Goal: Transaction & Acquisition: Purchase product/service

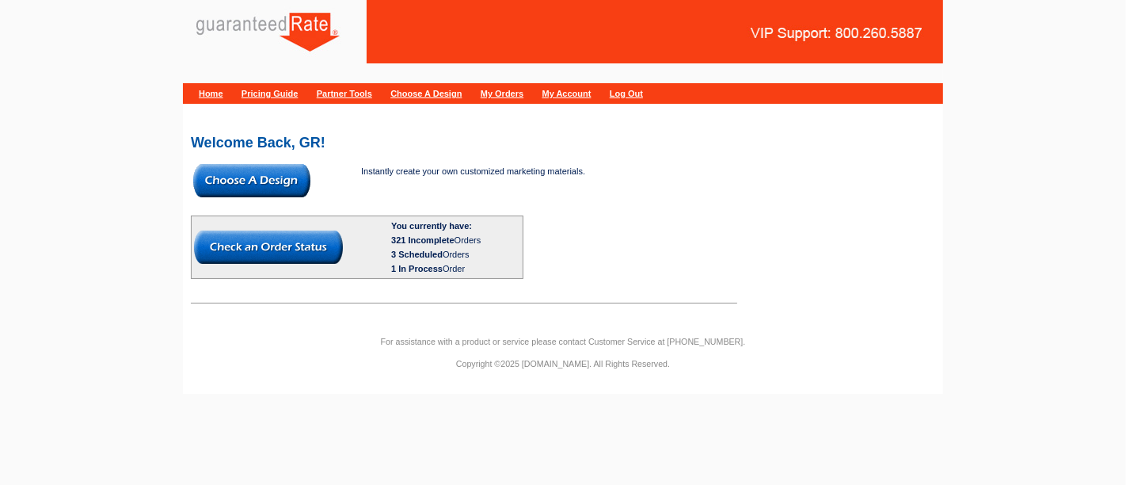
click at [261, 189] on img at bounding box center [251, 180] width 117 height 33
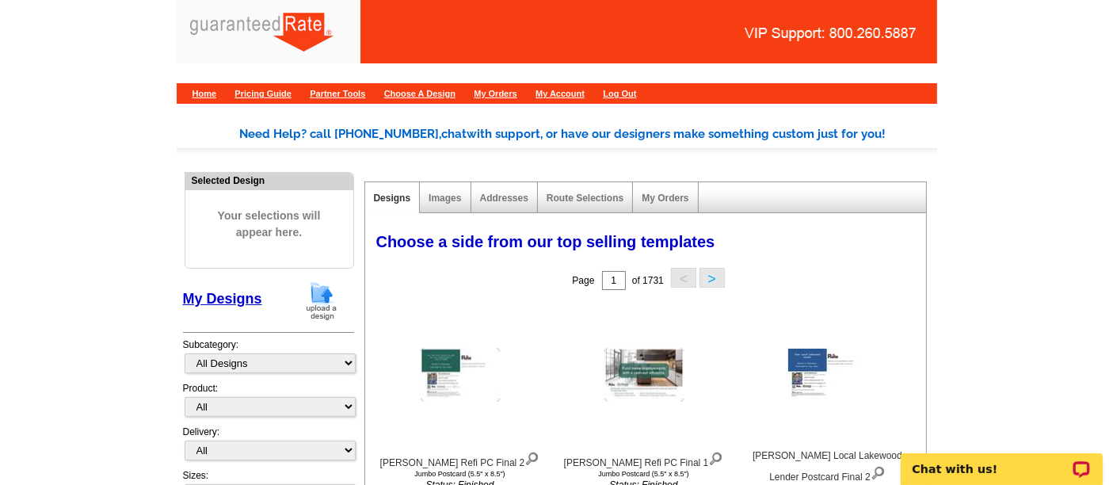
click at [326, 296] on img at bounding box center [321, 300] width 41 height 40
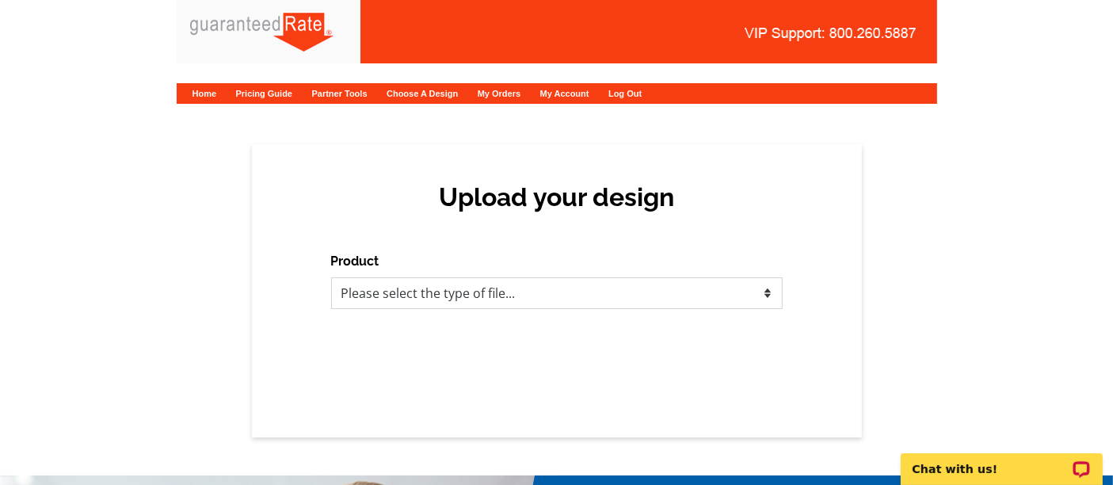
click at [402, 297] on select "Please select the type of file... Postcards Calendars Business Cards Letters an…" at bounding box center [556, 293] width 451 height 32
select select "1"
click at [331, 277] on select "Please select the type of file... Postcards Calendars Business Cards Letters an…" at bounding box center [556, 293] width 451 height 32
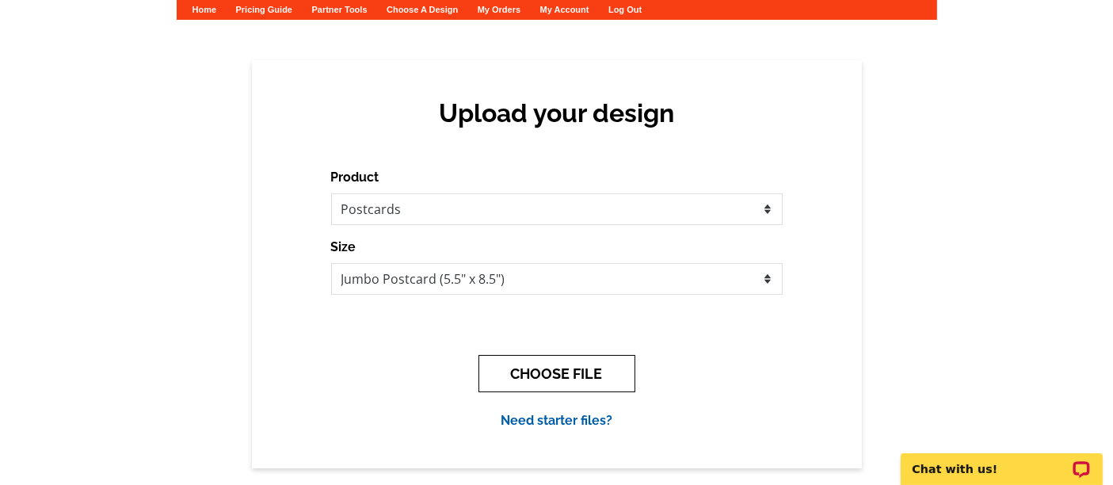
click at [552, 360] on button "CHOOSE FILE" at bounding box center [556, 373] width 157 height 37
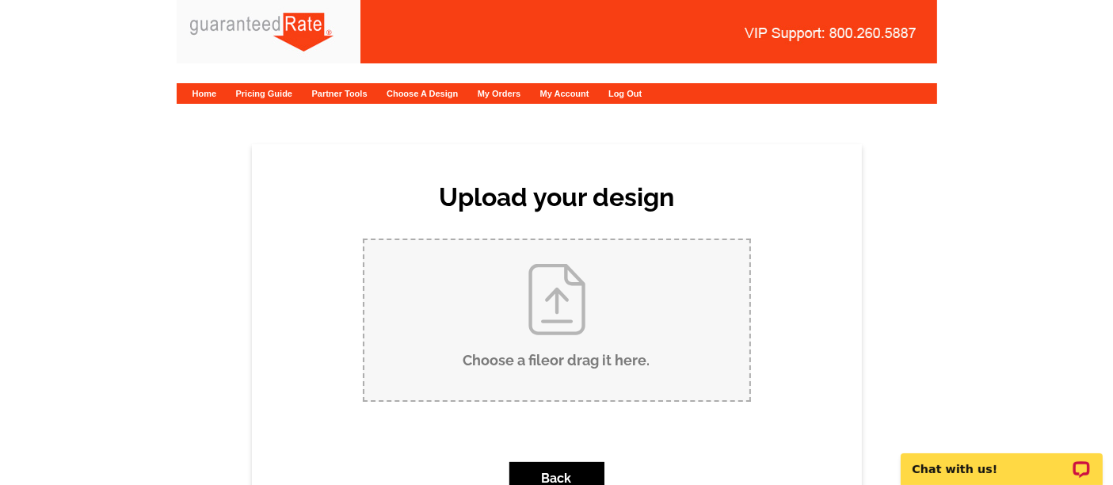
click at [542, 329] on input "Choose a file or drag it here ." at bounding box center [556, 320] width 385 height 160
type input "C:\fakepath\Bialy - Rogers Postcard 9-3-25 (2911 Bisbee).pdf"
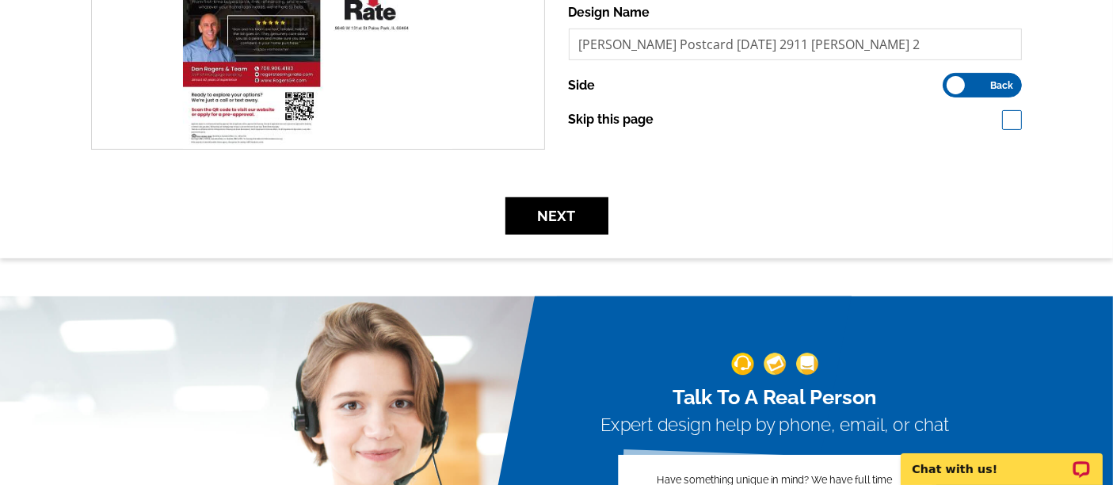
scroll to position [519, 0]
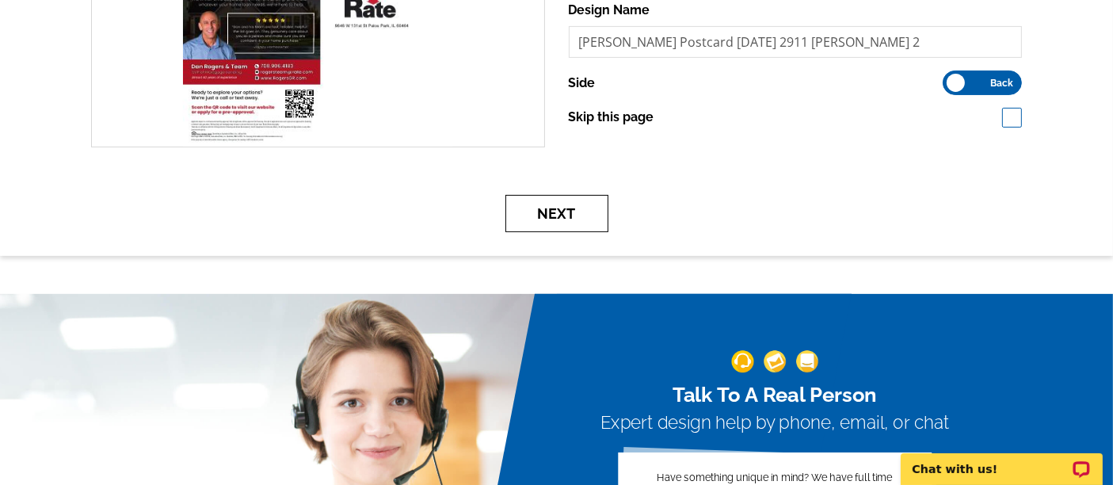
click at [547, 205] on button "Next" at bounding box center [556, 213] width 103 height 37
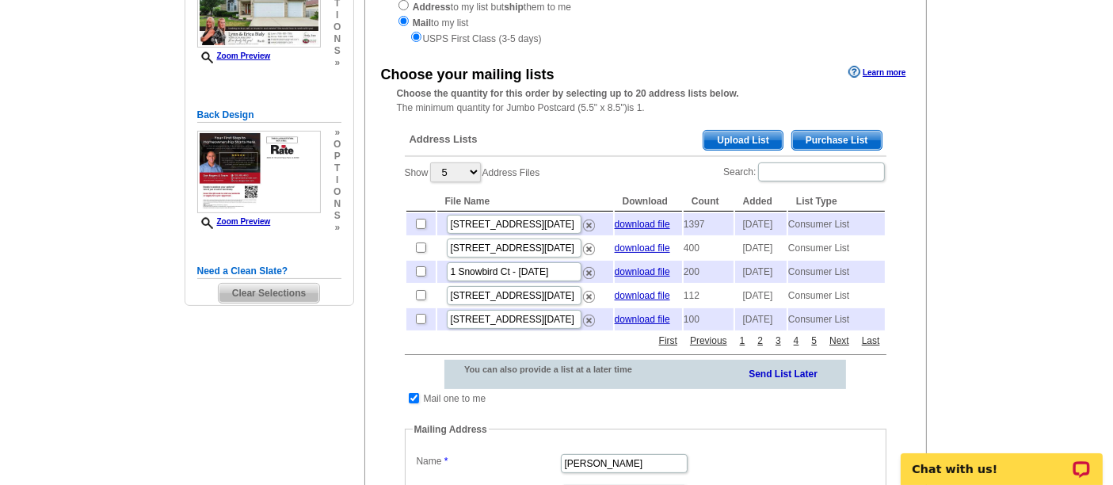
scroll to position [239, 0]
click at [820, 139] on span "Purchase List" at bounding box center [837, 140] width 90 height 19
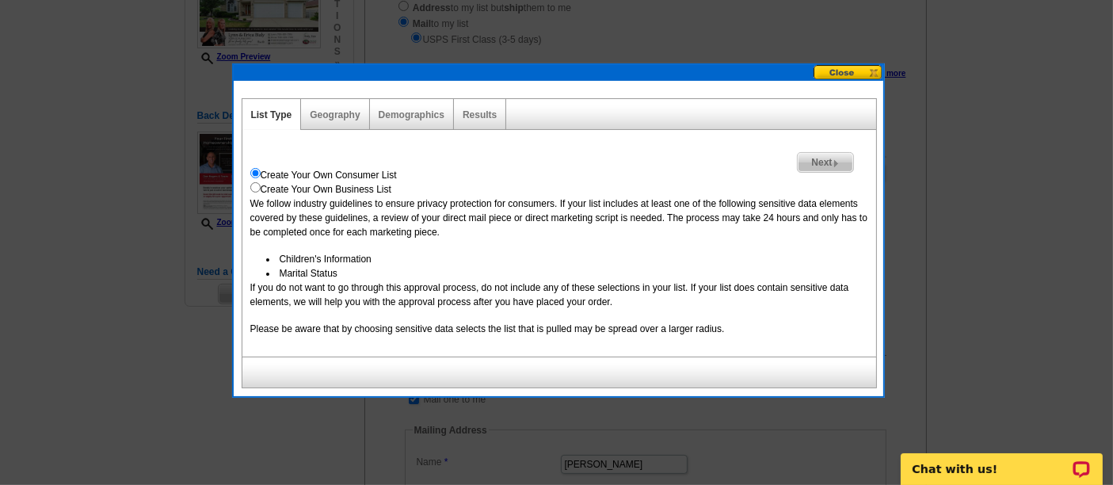
click at [843, 153] on span "Next" at bounding box center [825, 162] width 55 height 19
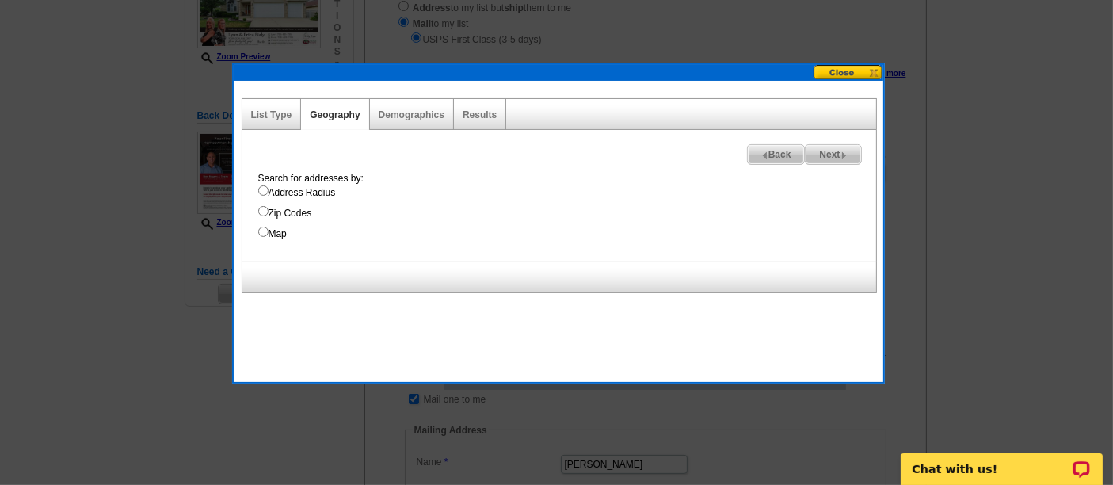
click at [310, 201] on div "Search for addresses by: Address Radius Zip Codes Map" at bounding box center [563, 206] width 626 height 70
click at [303, 193] on label "Address Radius" at bounding box center [567, 192] width 618 height 14
click at [269, 193] on input "Address Radius" at bounding box center [263, 190] width 10 height 10
radio input "true"
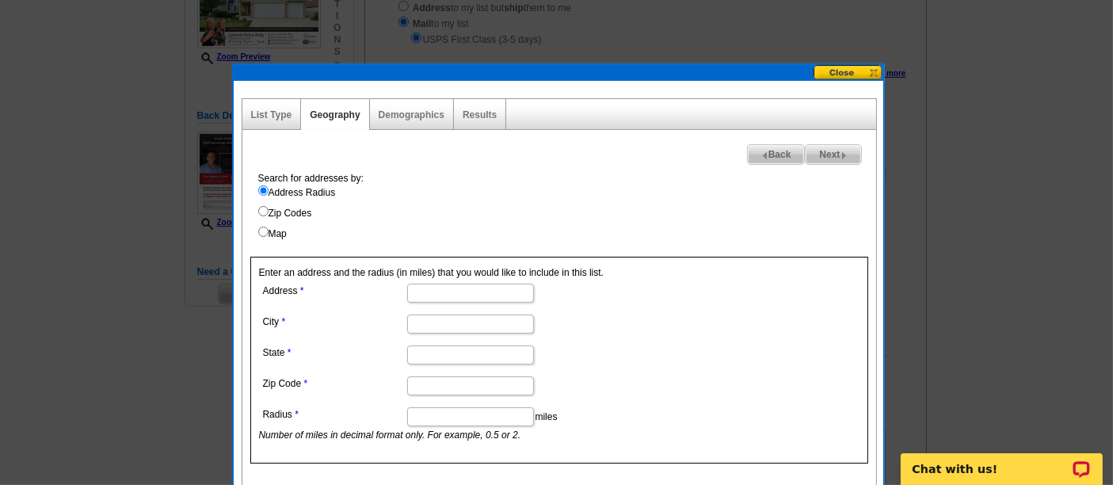
click at [448, 295] on input "Address" at bounding box center [470, 293] width 127 height 19
paste input "2911 Bisbee Dr, Joliet, IL 60432"
drag, startPoint x: 461, startPoint y: 297, endPoint x: 569, endPoint y: 314, distance: 109.1
click at [569, 314] on dl "Address 2911 Bisbee Dr, Joliet, IL 60432 City State Zip Code Radius miles Numbe…" at bounding box center [469, 361] width 421 height 162
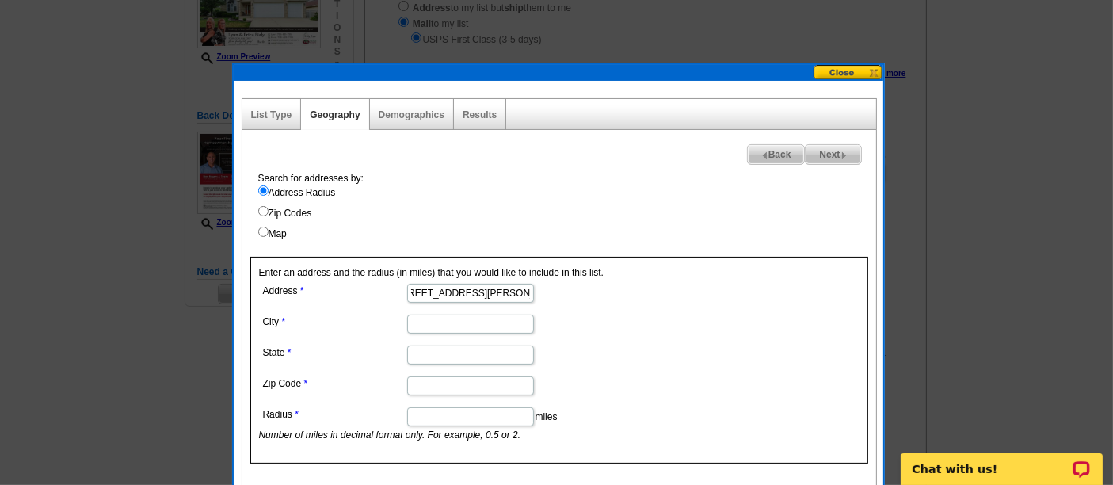
scroll to position [0, 0]
type input "2911 Bisbee Dr"
click at [495, 318] on input "City" at bounding box center [470, 323] width 127 height 19
paste input "Joliet, IL 60432"
click at [460, 320] on input "Joliet, IL 60432" at bounding box center [470, 323] width 127 height 19
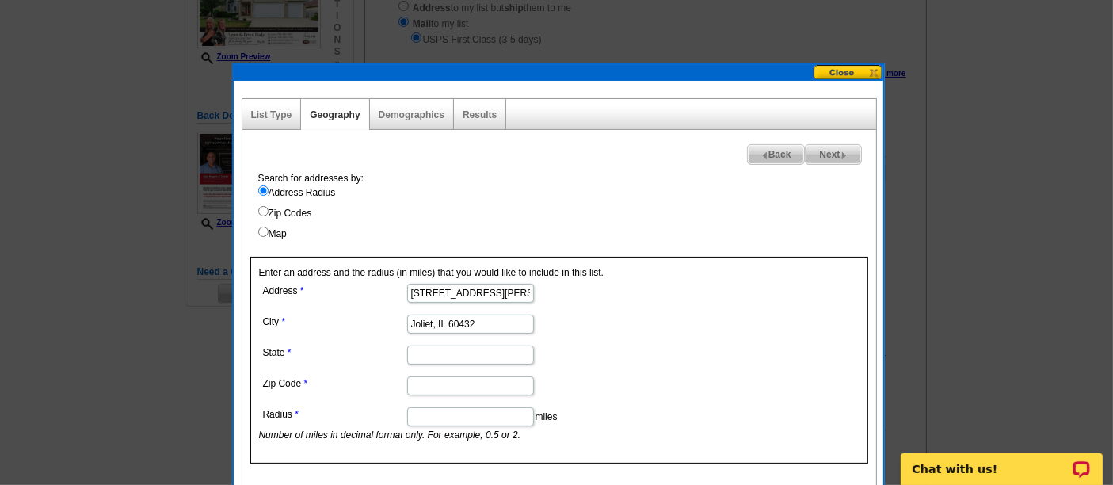
click at [460, 320] on input "Joliet, IL 60432" at bounding box center [470, 323] width 127 height 19
type input "Joliet, IL"
click at [439, 372] on dd at bounding box center [469, 384] width 421 height 25
click at [434, 386] on input "Zip Code" at bounding box center [470, 385] width 127 height 19
paste input "60432"
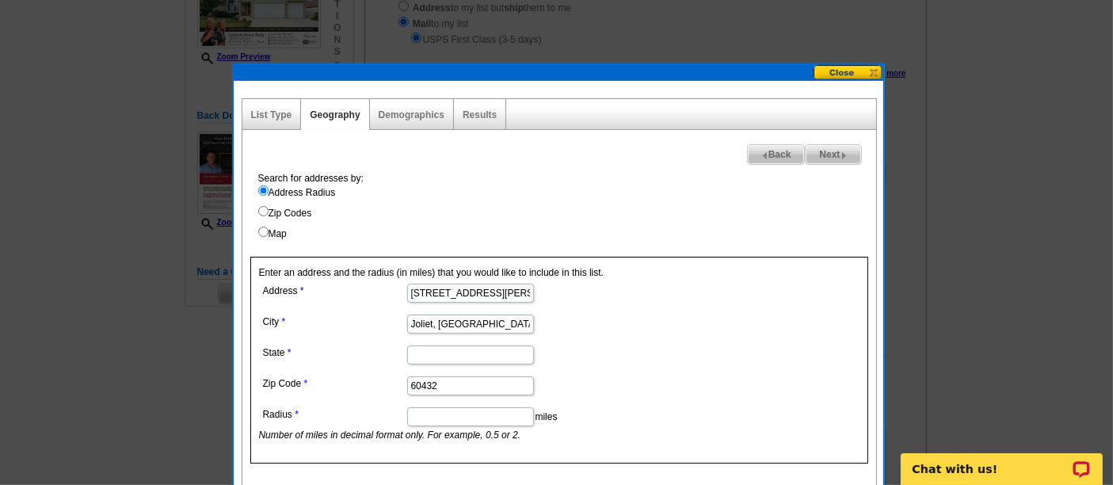
type input "60432"
click at [428, 352] on input "State" at bounding box center [470, 354] width 127 height 19
type input "IL"
click at [469, 329] on input "Joliet, IL" at bounding box center [470, 323] width 127 height 19
type input "Joliet"
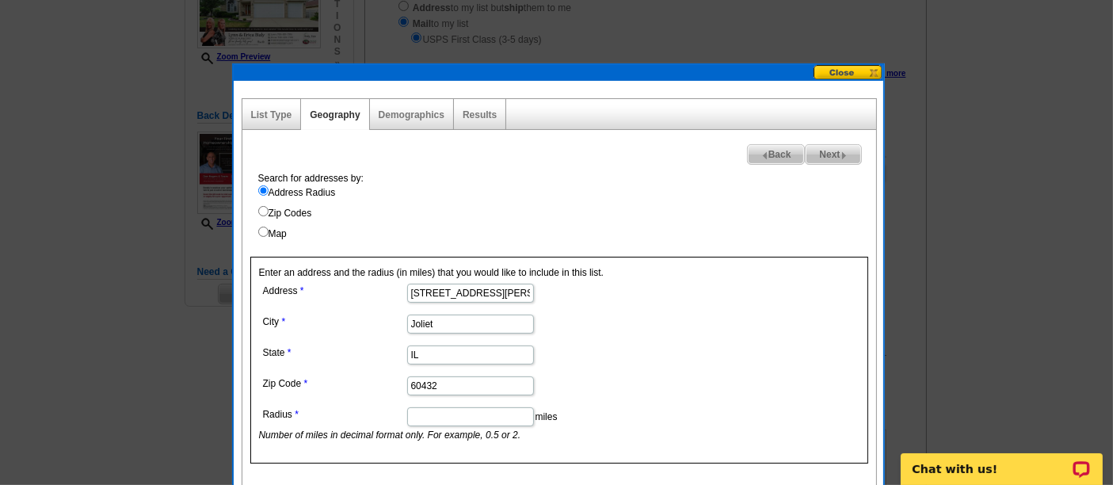
click at [461, 424] on dd "miles Number of miles in decimal format only. For example, 0.5 or 2." at bounding box center [469, 422] width 421 height 39
click at [440, 416] on input "Radius" at bounding box center [470, 416] width 127 height 19
type input ".25"
click at [657, 398] on dl "Address 2911 Bisbee Dr City Joliet State IL Zip Code 60432 Radius .25 miles Num…" at bounding box center [469, 361] width 421 height 162
click at [846, 154] on img at bounding box center [843, 155] width 7 height 7
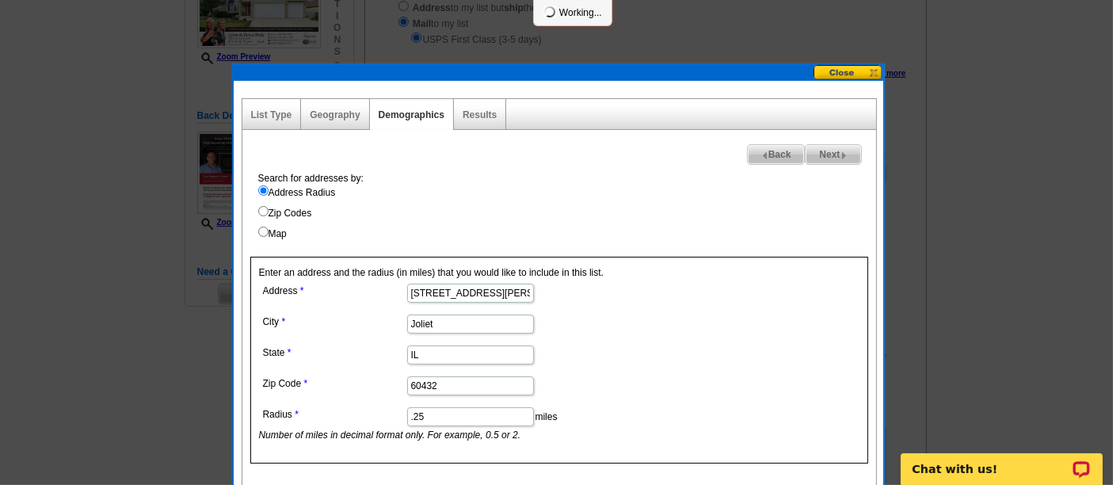
select select
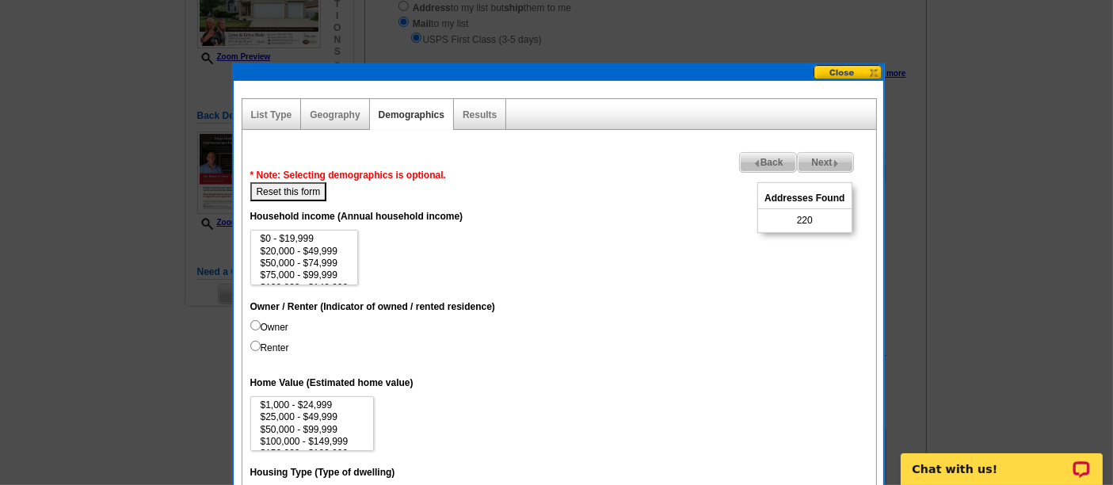
click at [758, 160] on span "Back" at bounding box center [768, 162] width 57 height 19
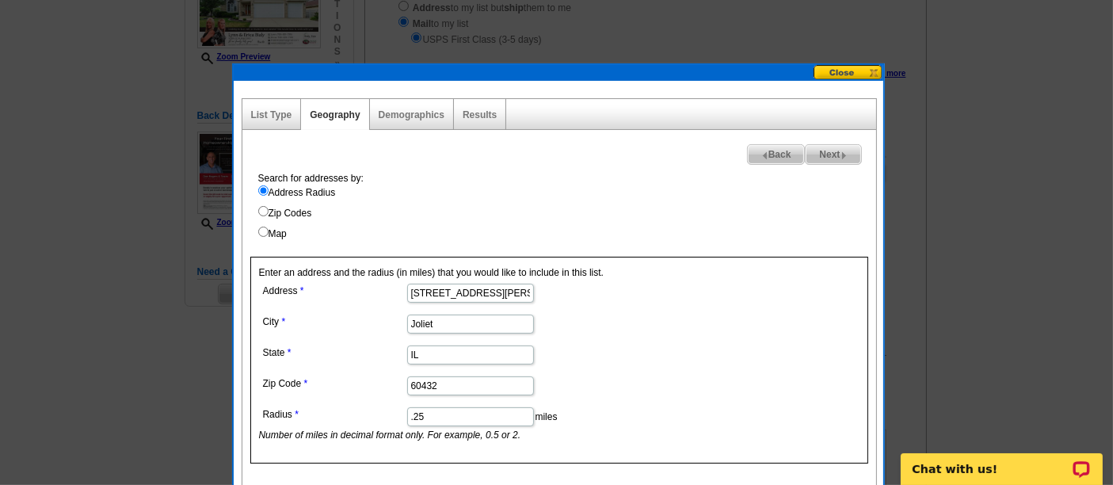
click at [477, 415] on input ".25" at bounding box center [470, 416] width 127 height 19
type input ".2"
click at [846, 152] on img at bounding box center [843, 155] width 7 height 7
select select
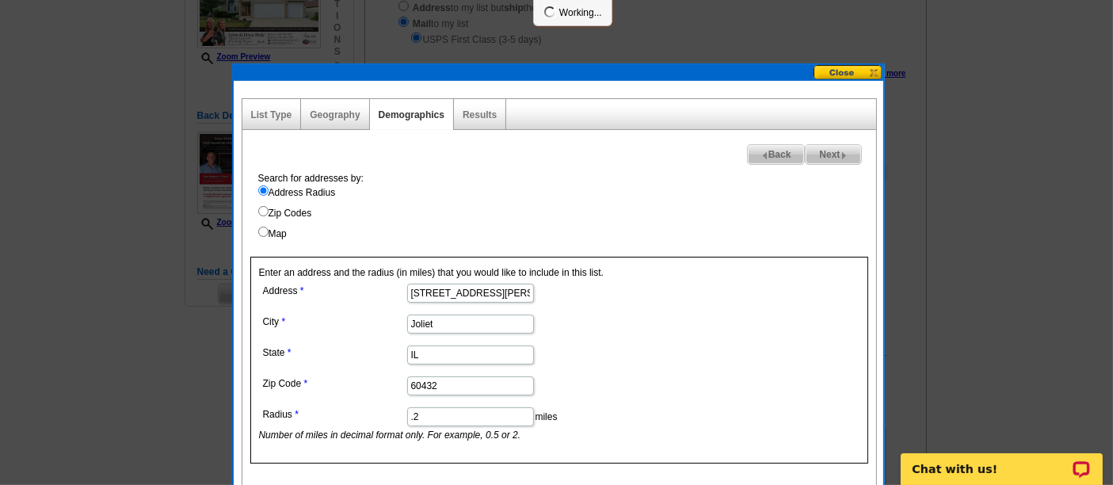
select select
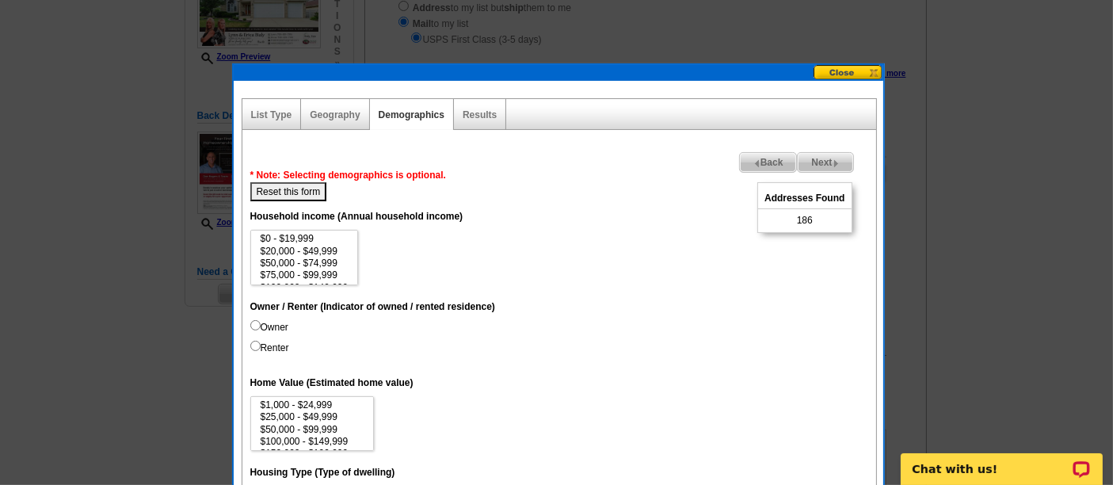
click at [840, 159] on span "Next" at bounding box center [825, 162] width 55 height 19
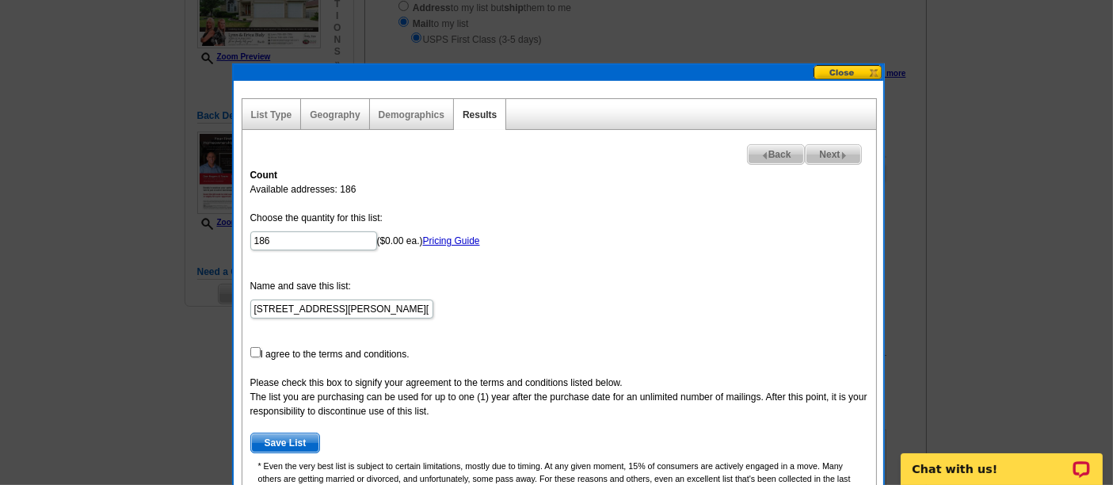
click at [341, 226] on form "Choose the quantity for this list: 186 ($0.00 ea.) Pricing Guide Name and save …" at bounding box center [559, 332] width 618 height 242
click at [333, 235] on input "186" at bounding box center [313, 240] width 127 height 19
type input "100"
click at [255, 354] on input "checkbox" at bounding box center [255, 352] width 10 height 10
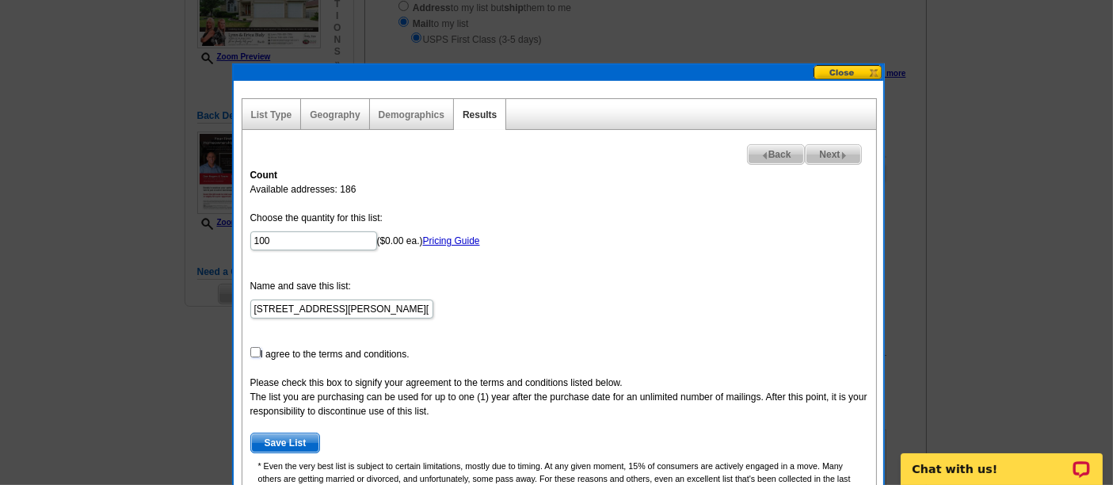
checkbox input "true"
click at [296, 439] on span "Save List" at bounding box center [285, 442] width 69 height 19
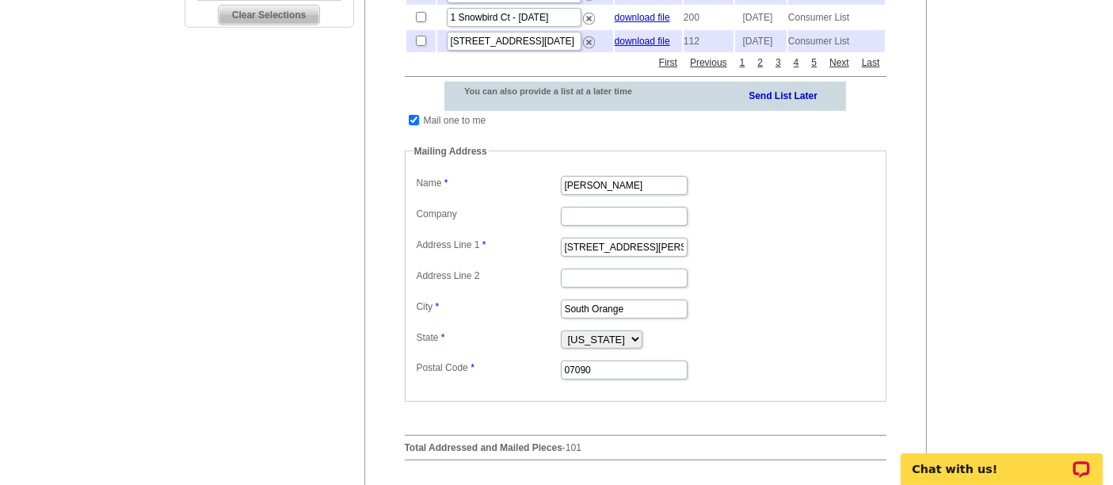
scroll to position [522, 0]
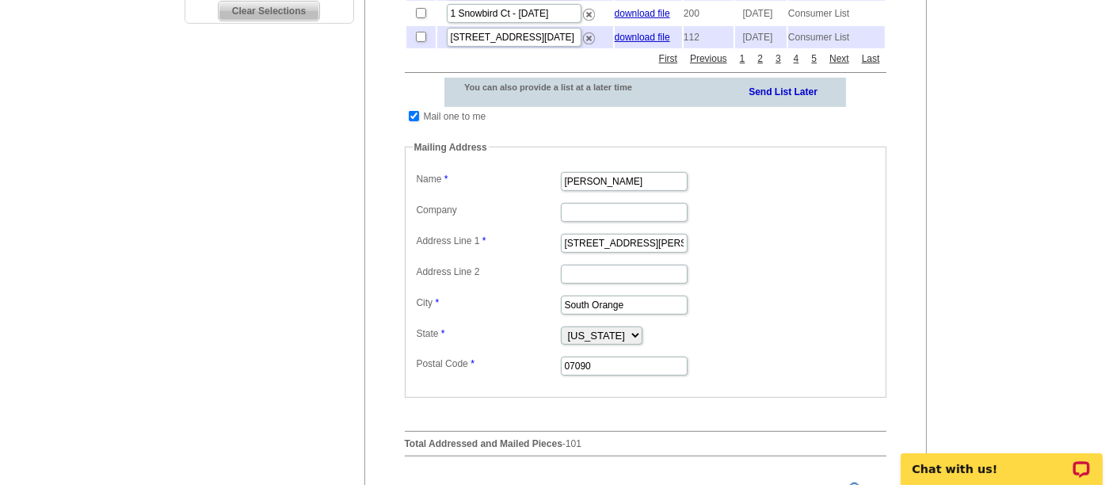
click at [604, 192] on dd "[PERSON_NAME]" at bounding box center [646, 180] width 466 height 25
click at [604, 192] on dd "Vanessa Pollock" at bounding box center [646, 180] width 466 height 25
click at [600, 191] on input "Vanessa Pollock" at bounding box center [624, 181] width 127 height 19
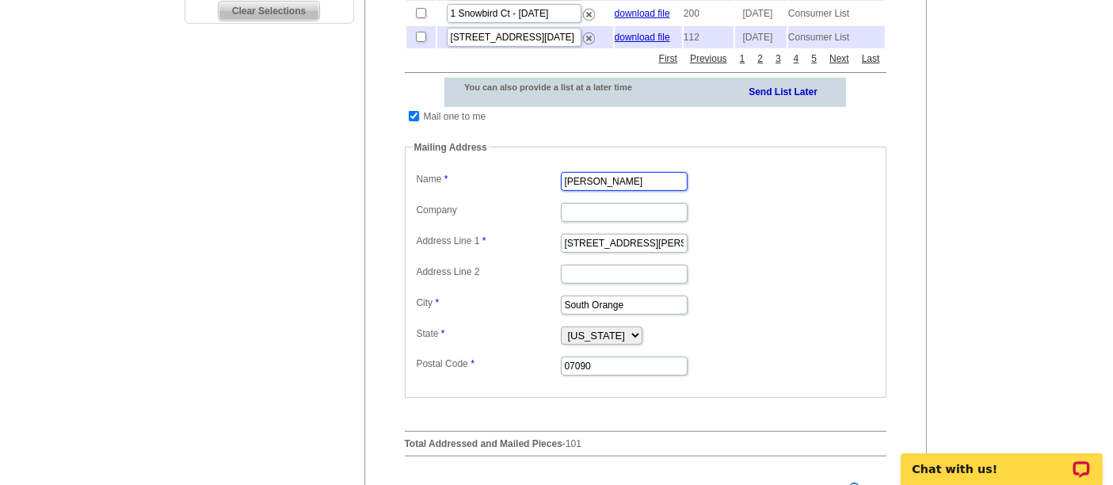
paste input "201 Stephen St, Lemont, IL 60439"
type input "201 Stephen St, Lemont, IL 60439"
drag, startPoint x: 601, startPoint y: 205, endPoint x: 728, endPoint y: 223, distance: 128.0
click at [728, 223] on dl "Label Mail-To-Me Name 201 Stephen St, Lemont, IL 60439 Company Address Line 1 3…" at bounding box center [646, 272] width 466 height 209
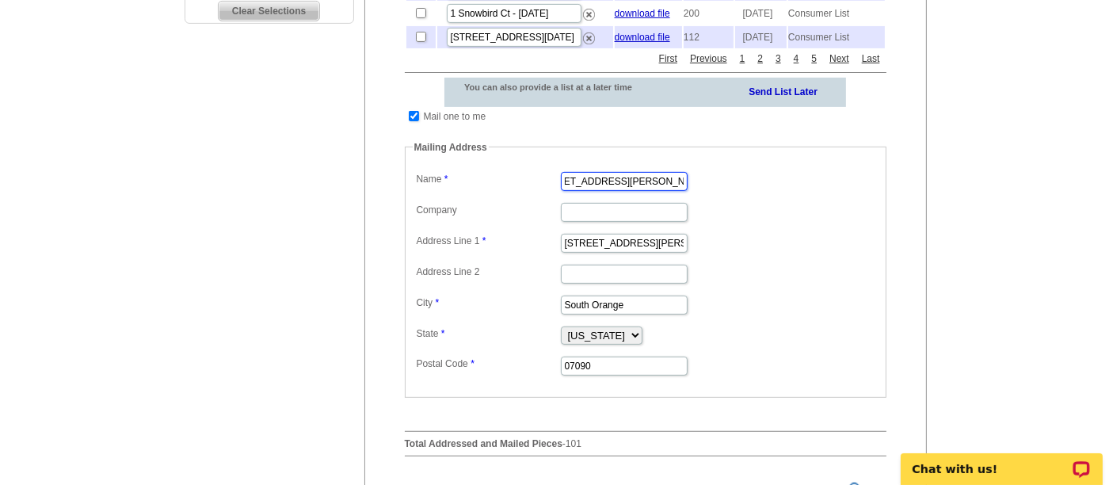
click at [628, 191] on input "201 Stephen St, Lemont, IL 60439" at bounding box center [624, 181] width 127 height 19
type input "Erica Thompson"
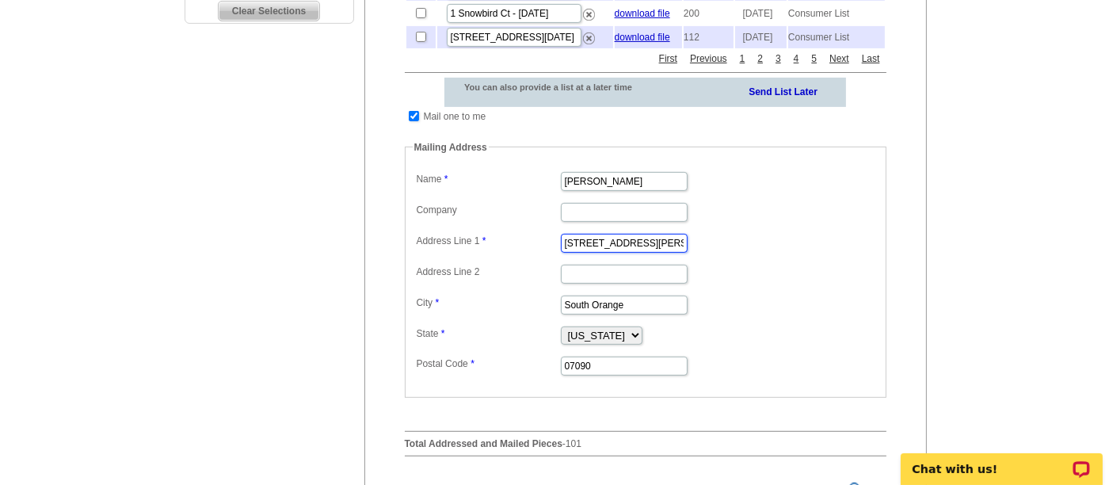
click at [623, 253] on input "350 Tillou Rd" at bounding box center [624, 243] width 127 height 19
paste input "201 Stephen St, Lemont, IL 60439"
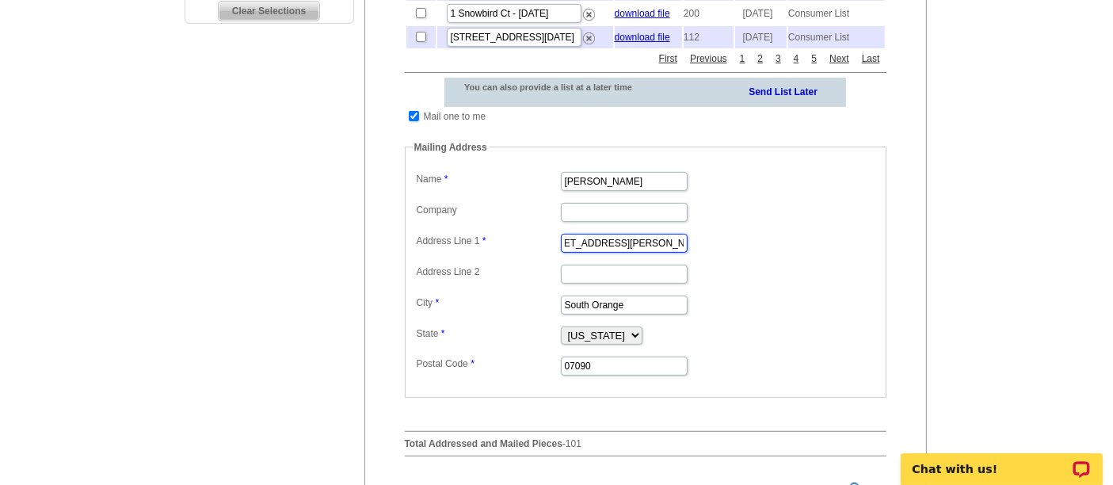
drag, startPoint x: 605, startPoint y: 267, endPoint x: 724, endPoint y: 280, distance: 119.6
click at [724, 280] on dl "Label Mail-To-Me Name Erica Thompson Company Address Line 1 201 Stephen St, Lem…" at bounding box center [646, 272] width 466 height 209
type input "201 Stephen St"
click at [640, 314] on input "South Orange" at bounding box center [624, 304] width 127 height 19
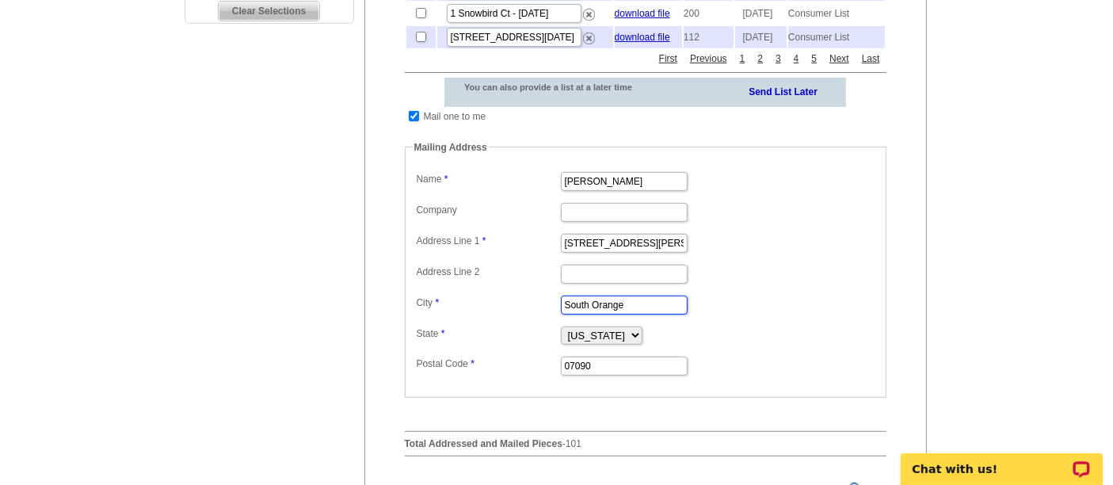
click at [640, 314] on input "South Orange" at bounding box center [624, 304] width 127 height 19
paste input "Lemont, IL 60439"
click at [629, 314] on input "Lemont, IL 60439" at bounding box center [624, 304] width 127 height 19
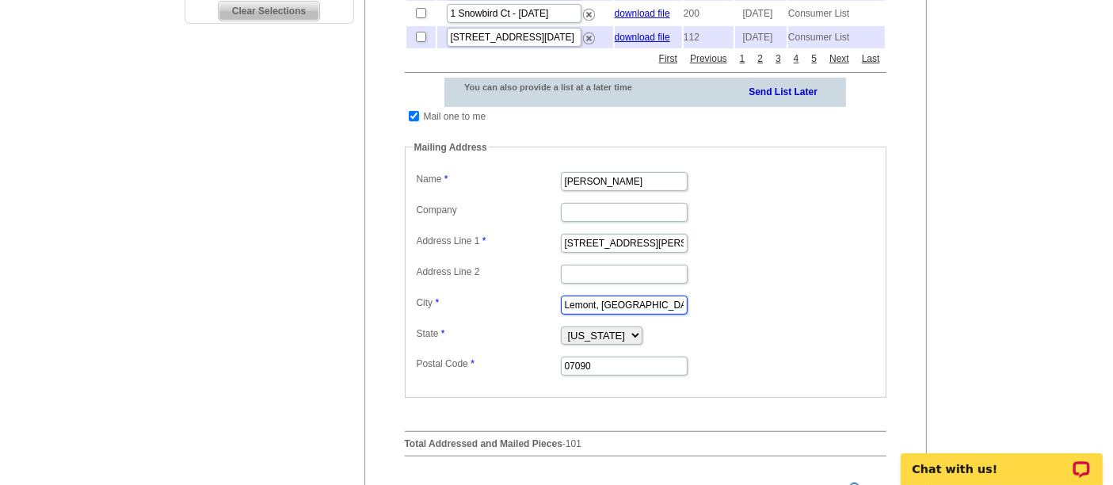
type input "Lemont, IL"
click at [608, 375] on input "07090" at bounding box center [624, 365] width 127 height 19
paste input "60439"
type input "60439"
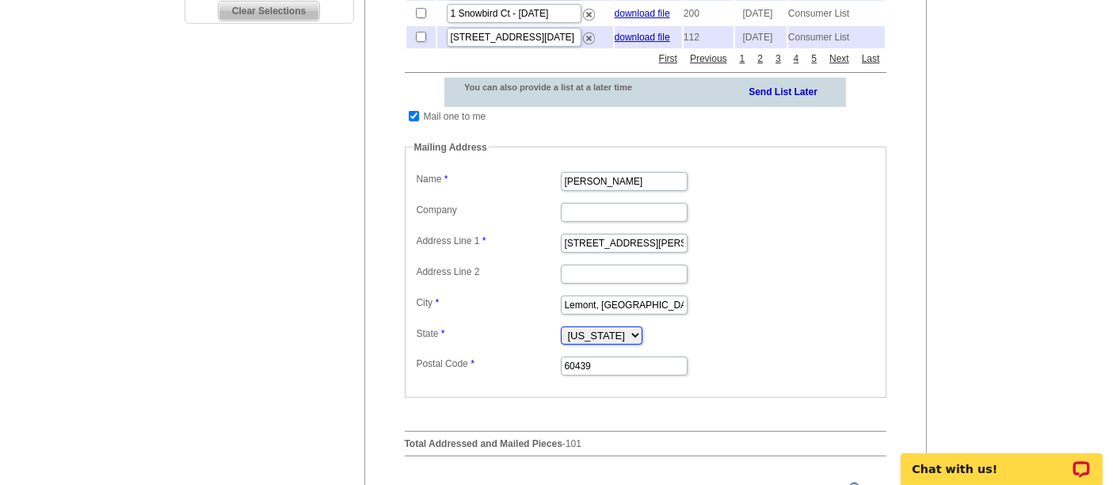
click at [606, 345] on select "Alabama Alaska Arizona Arkansas California Colorado Connecticut District of Col…" at bounding box center [602, 335] width 82 height 18
select select "IL"
click at [561, 345] on select "Alabama Alaska Arizona Arkansas California Colorado Connecticut District of Col…" at bounding box center [602, 335] width 82 height 18
click at [627, 314] on input "Lemont, IL" at bounding box center [624, 304] width 127 height 19
type input "Lemont"
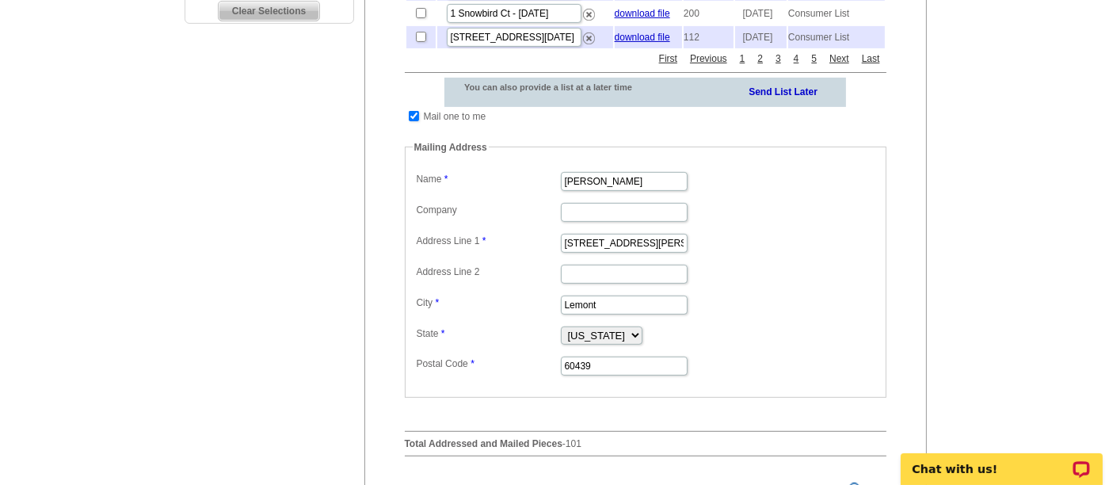
click at [716, 346] on dd "Alabama Alaska Arizona Arkansas California Colorado Connecticut District of Col…" at bounding box center [646, 334] width 466 height 24
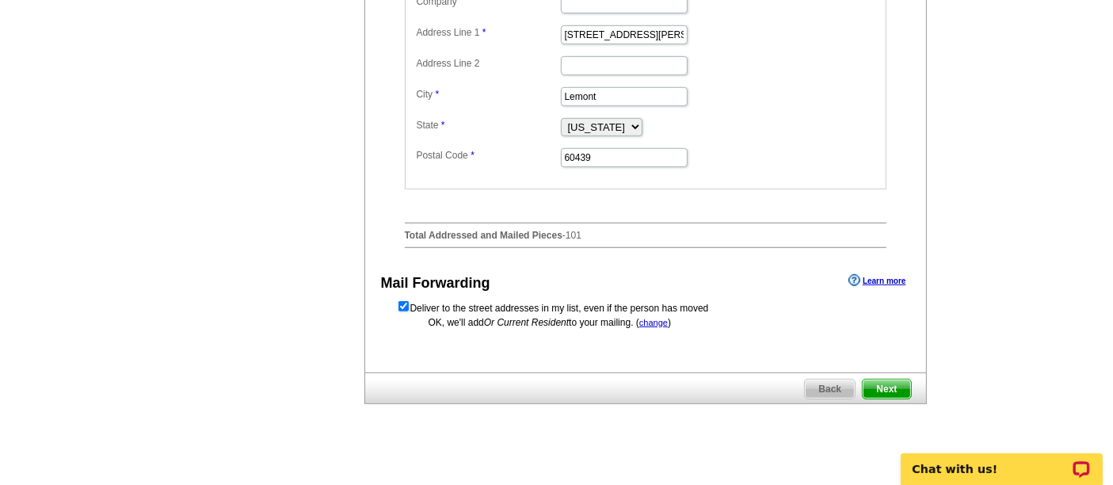
scroll to position [731, 0]
click at [892, 398] on span "Next" at bounding box center [887, 388] width 48 height 19
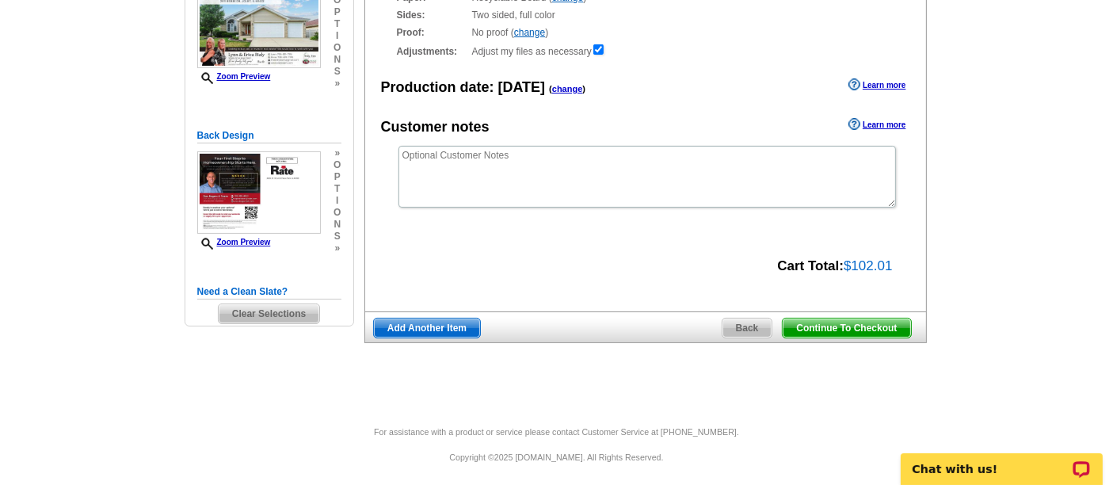
drag, startPoint x: 811, startPoint y: 322, endPoint x: 690, endPoint y: 15, distance: 330.4
click at [812, 323] on span "Continue To Checkout" at bounding box center [847, 327] width 128 height 19
click at [633, 260] on div "Cart Total: $102.01" at bounding box center [636, 264] width 543 height 23
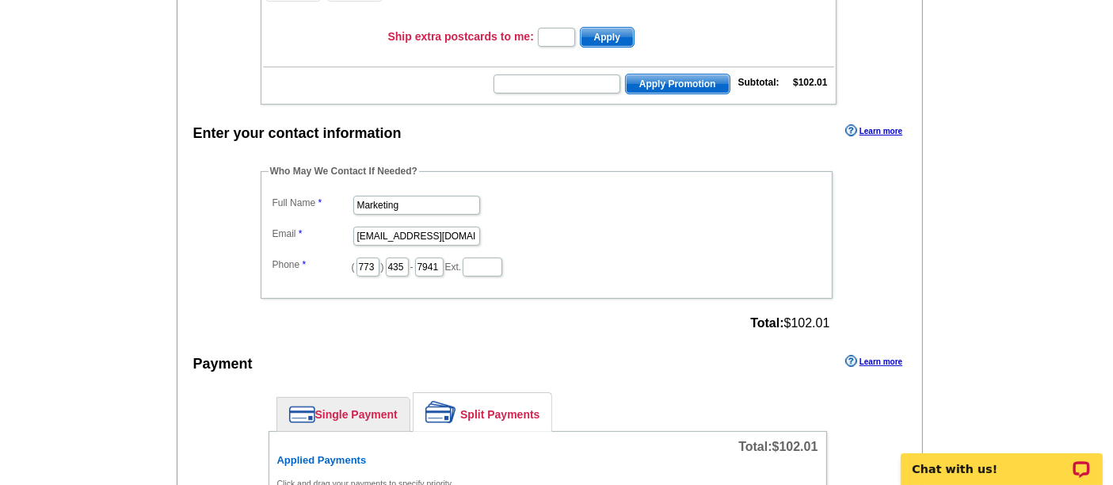
scroll to position [352, 0]
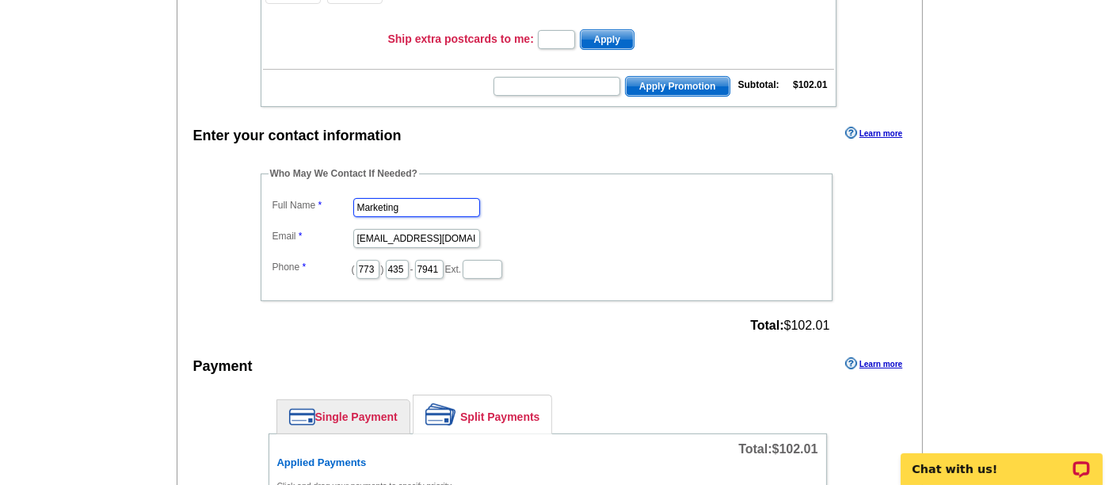
click at [436, 198] on input "Marketing" at bounding box center [416, 207] width 127 height 19
type input "[PERSON_NAME]"
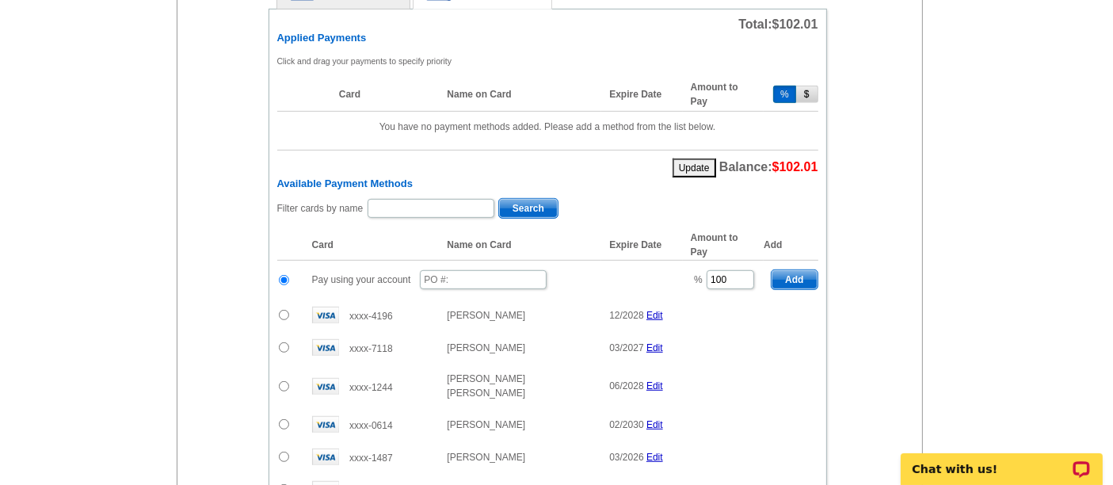
scroll to position [769, 0]
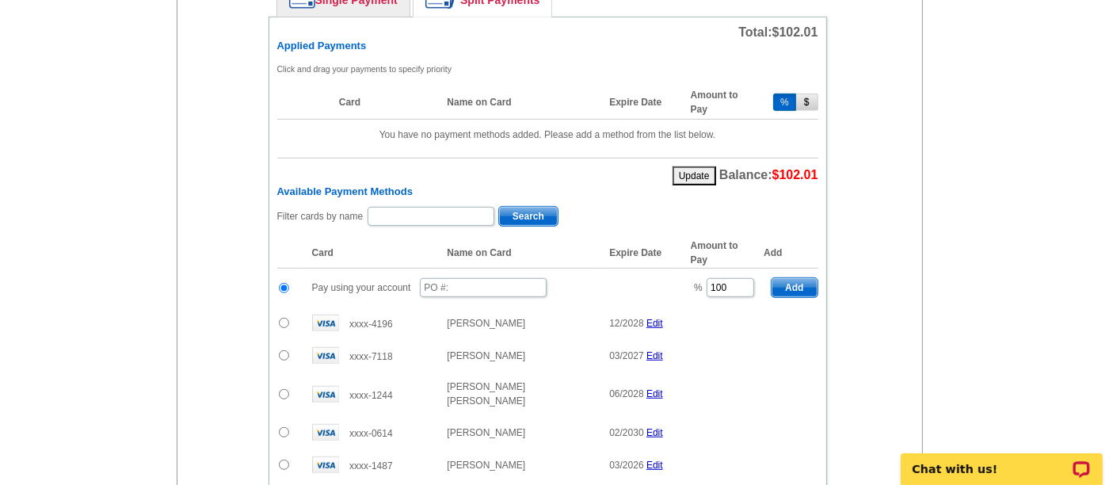
type input "[PERSON_NAME][EMAIL_ADDRESS][PERSON_NAME][DOMAIN_NAME]"
click at [455, 278] on input "text" at bounding box center [483, 287] width 127 height 19
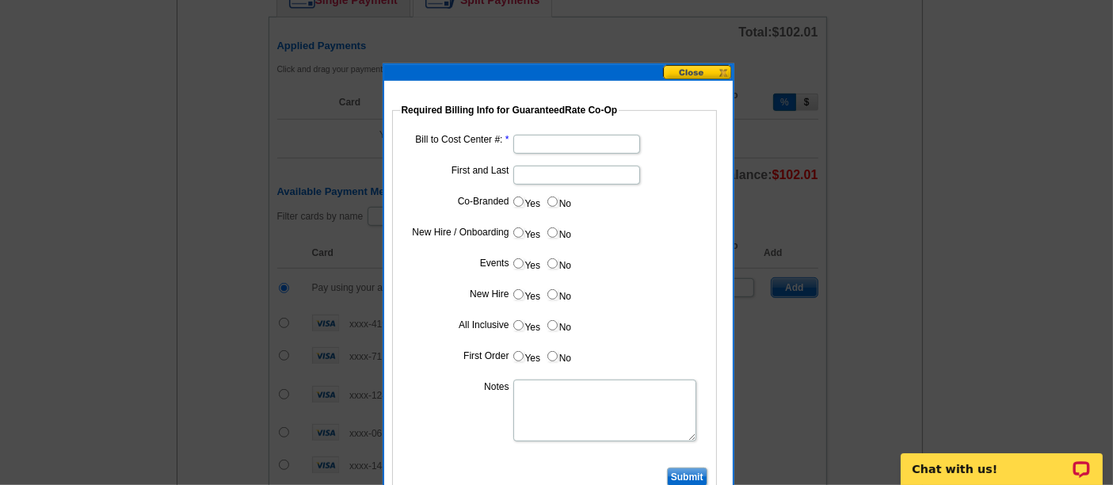
type input "09032025_520_sb"
click at [539, 128] on fieldset "Required Billing Info for GuaranteedRate Co-Op Bill to Cost Center #: First and…" at bounding box center [554, 299] width 325 height 393
click at [539, 139] on input "Bill to Cost Center #:" at bounding box center [576, 144] width 127 height 19
type input "1700"
type input "Dan Rogers"
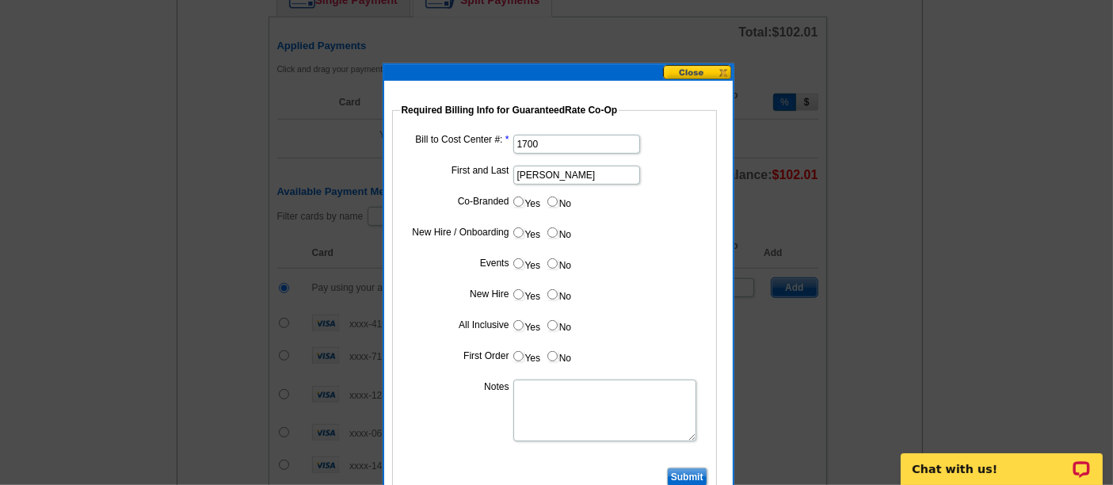
click at [516, 202] on input "Yes" at bounding box center [518, 201] width 10 height 10
radio input "true"
click at [545, 235] on input "Cost paid by cobrand" at bounding box center [576, 236] width 127 height 19
type input "50%"
click at [554, 265] on input "No" at bounding box center [552, 263] width 10 height 10
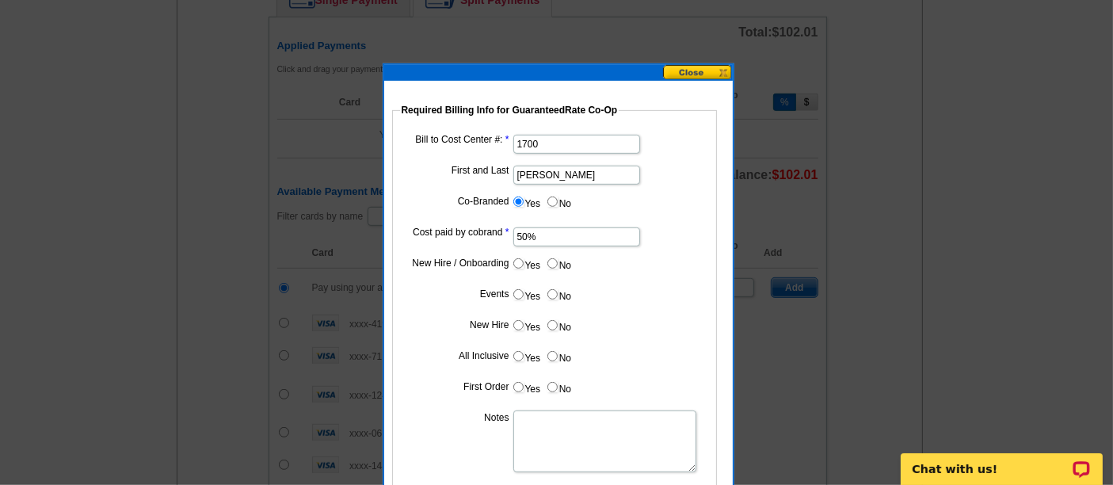
radio input "true"
click at [556, 295] on input "No" at bounding box center [552, 294] width 10 height 10
radio input "true"
click at [556, 326] on label "No" at bounding box center [558, 325] width 25 height 18
click at [556, 326] on input "No" at bounding box center [552, 325] width 10 height 10
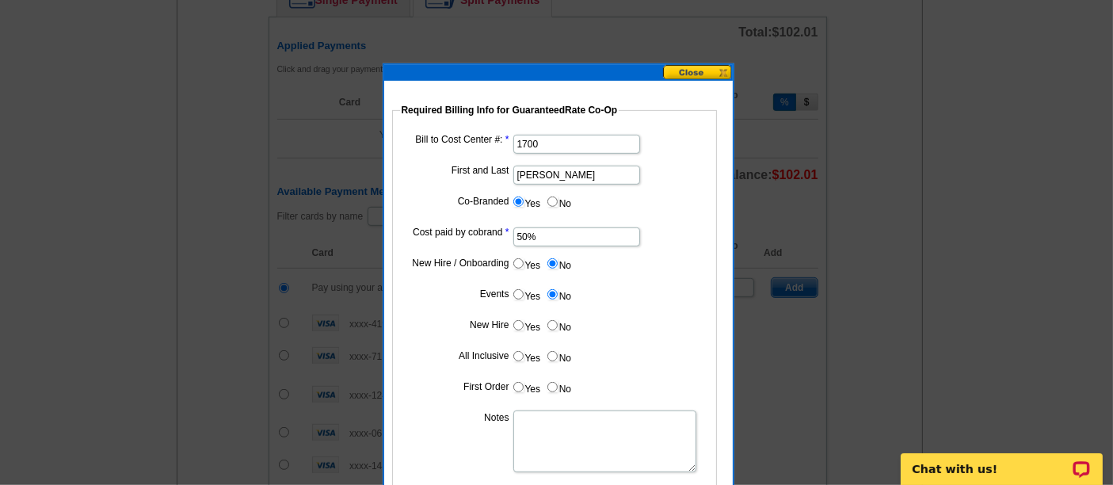
radio input "true"
click at [555, 358] on input "No" at bounding box center [552, 356] width 10 height 10
radio input "true"
click at [553, 383] on input "No" at bounding box center [552, 387] width 10 height 10
radio input "true"
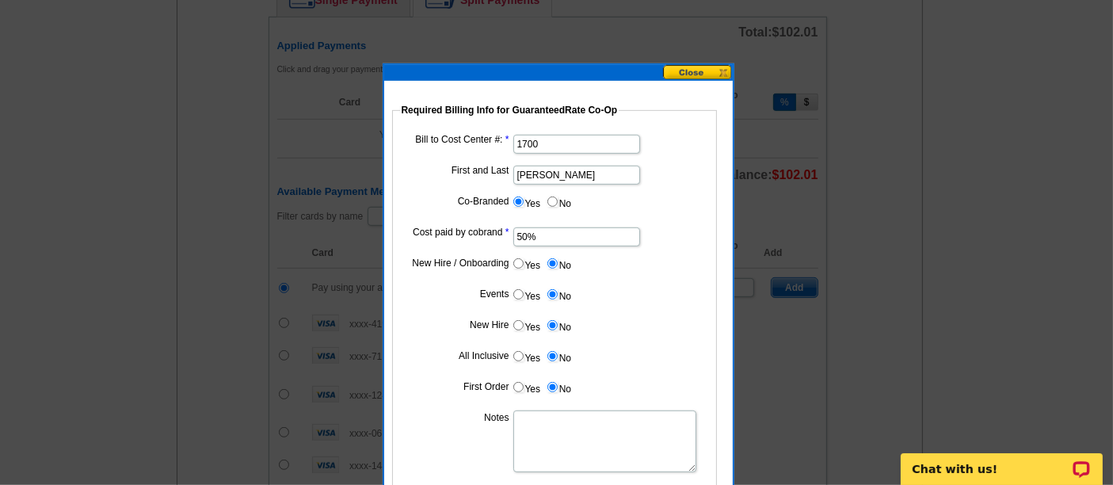
click at [545, 433] on textarea "Notes" at bounding box center [604, 441] width 183 height 62
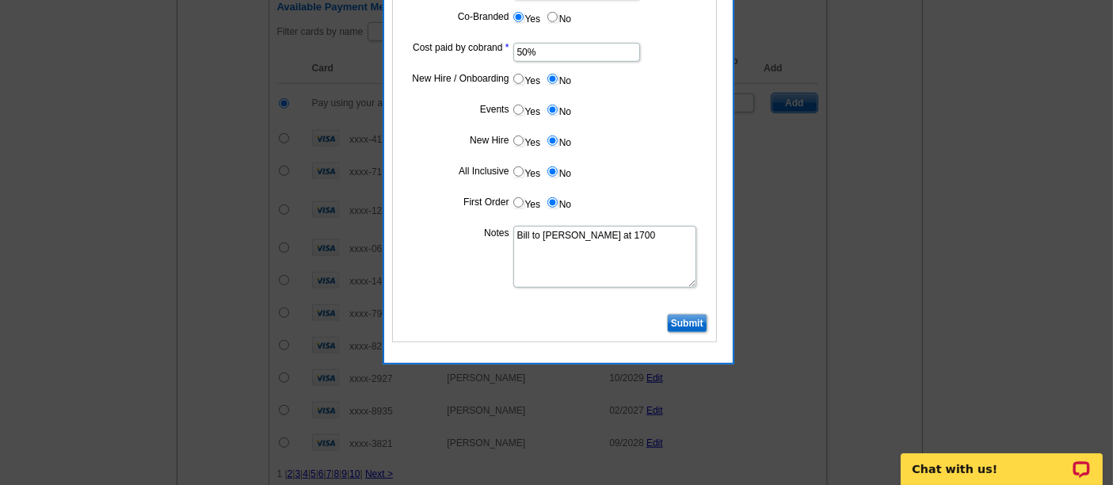
scroll to position [954, 0]
type textarea "Bill to Dan Rogers at 1700"
click at [678, 313] on input "Submit" at bounding box center [687, 322] width 40 height 19
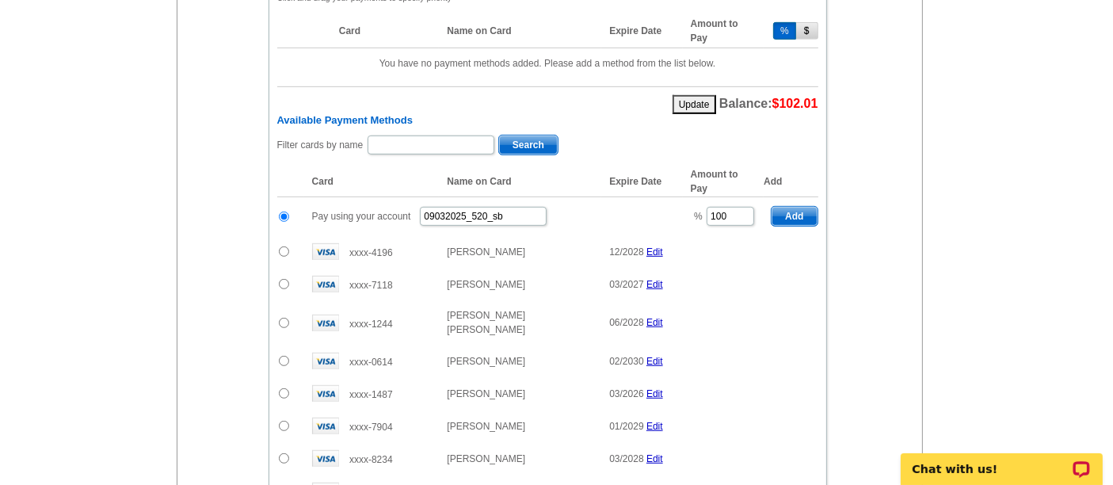
scroll to position [844, 0]
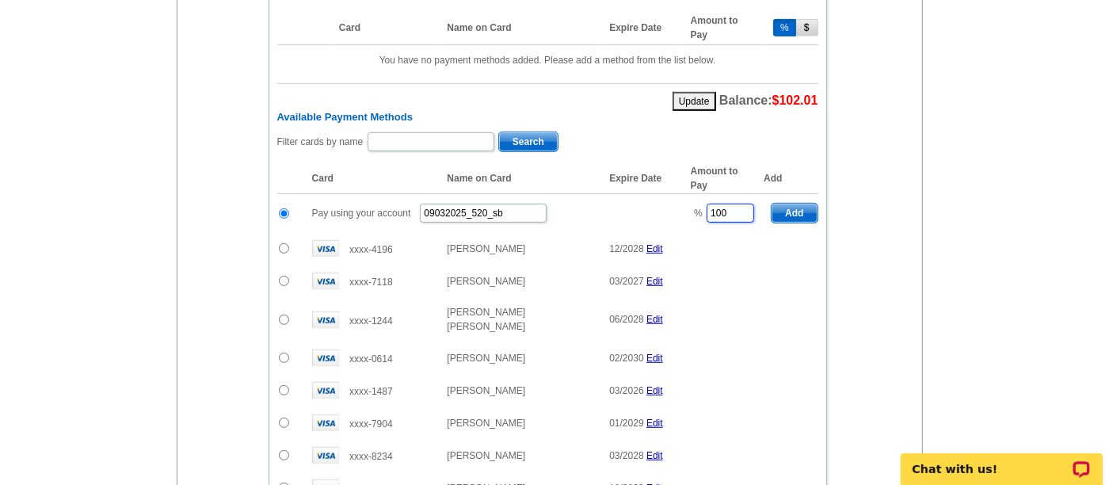
drag, startPoint x: 737, startPoint y: 202, endPoint x: 688, endPoint y: 202, distance: 49.9
click at [688, 202] on td "% 100" at bounding box center [723, 213] width 81 height 39
click at [798, 204] on span "Add" at bounding box center [793, 213] width 45 height 19
type input "100"
radio input "false"
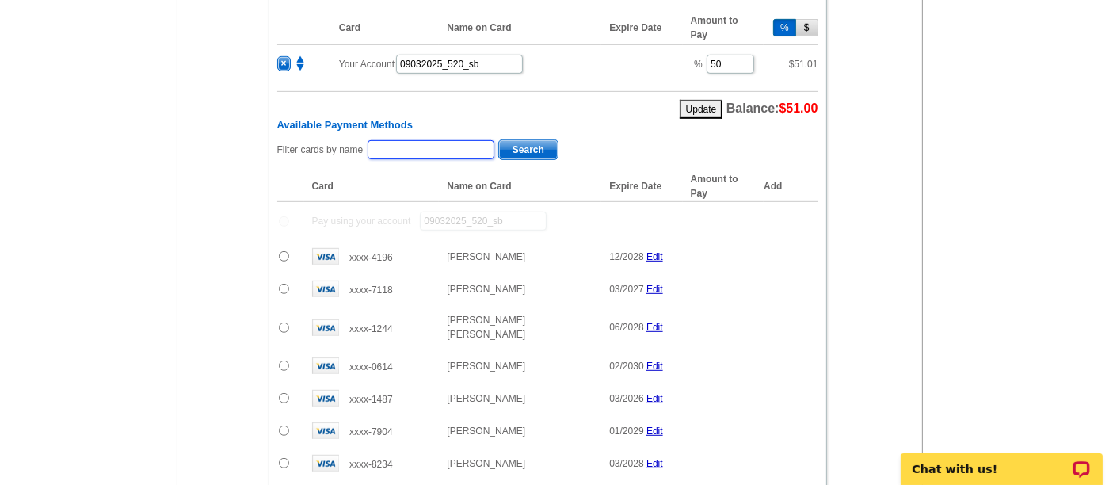
click at [463, 140] on input "text" at bounding box center [431, 149] width 127 height 19
paste input "Erica Thompson"
type input "Erica Thompson"
click at [522, 140] on span "Search" at bounding box center [528, 149] width 59 height 19
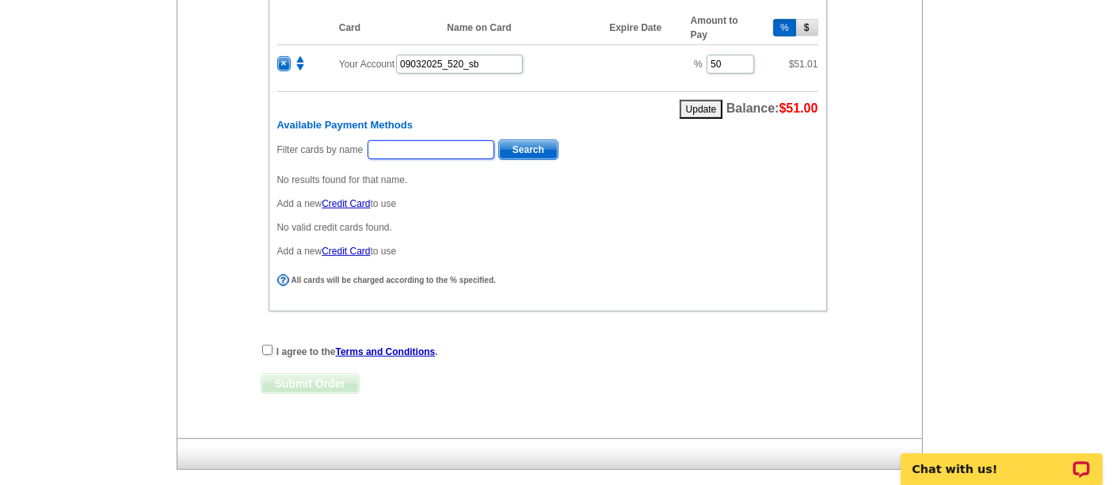
click at [382, 141] on input "text" at bounding box center [431, 149] width 127 height 19
paste input "Erica Thompson"
click at [411, 140] on input "Erica Thompson" at bounding box center [431, 149] width 127 height 19
type input "Erica"
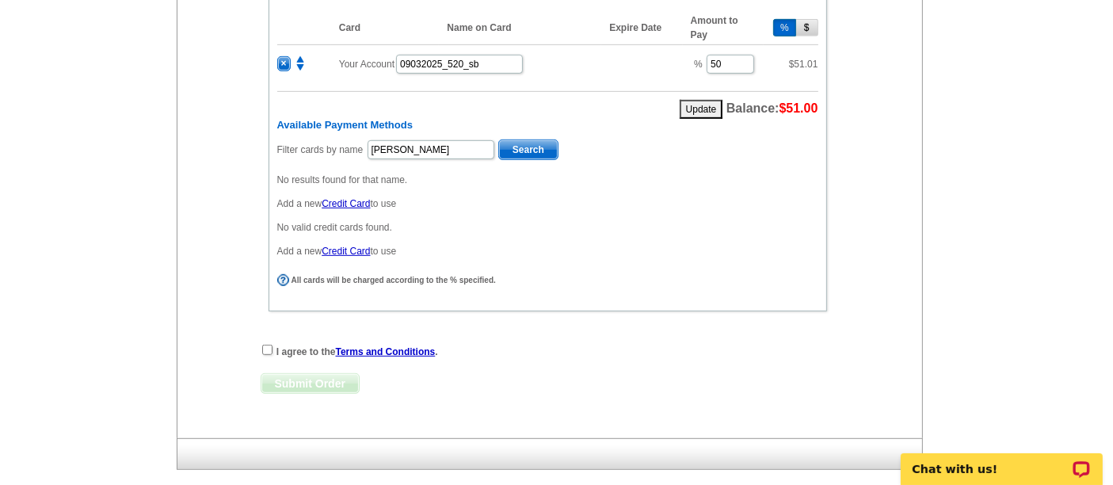
click at [519, 140] on span "Search" at bounding box center [528, 149] width 59 height 19
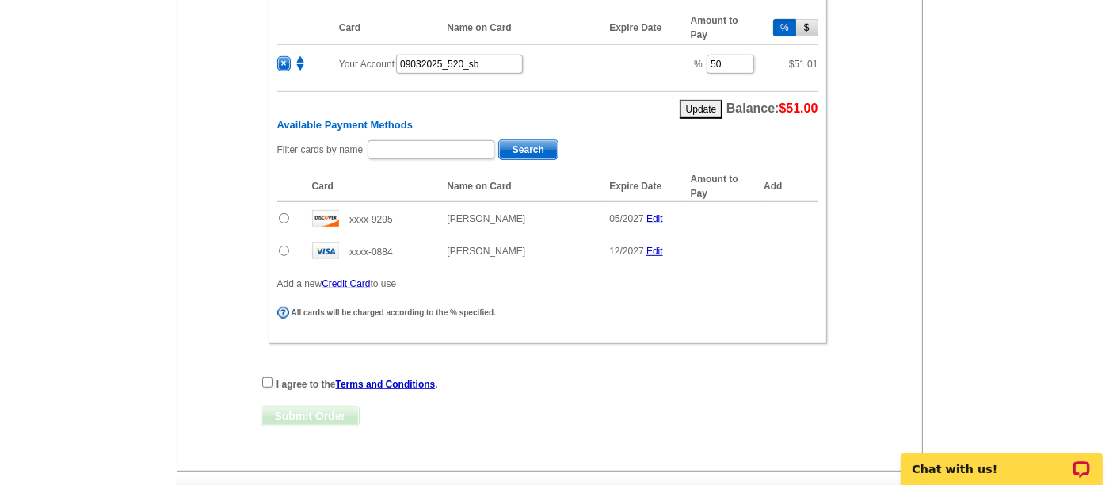
click at [284, 213] on input "radio" at bounding box center [284, 218] width 10 height 10
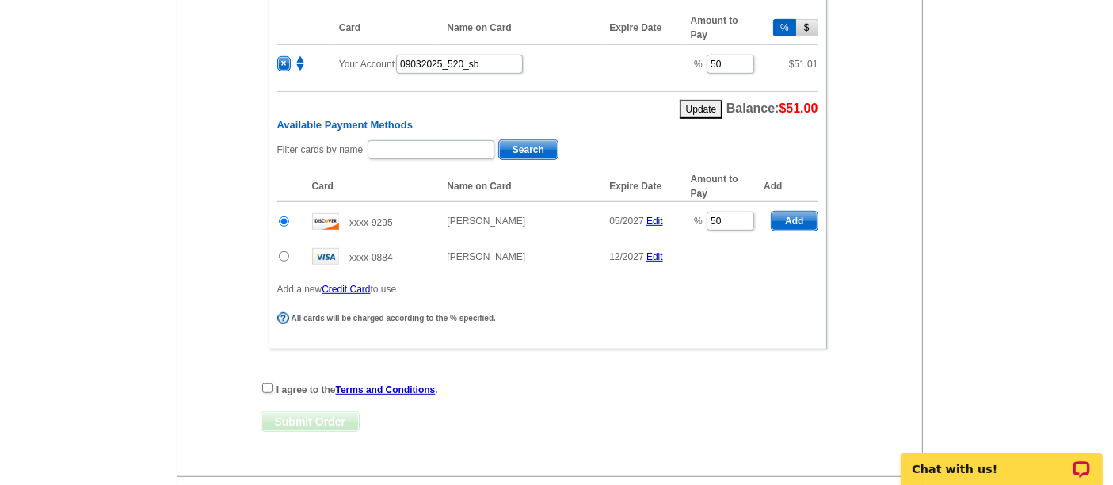
click at [788, 211] on span "Add" at bounding box center [793, 220] width 45 height 19
radio input "false"
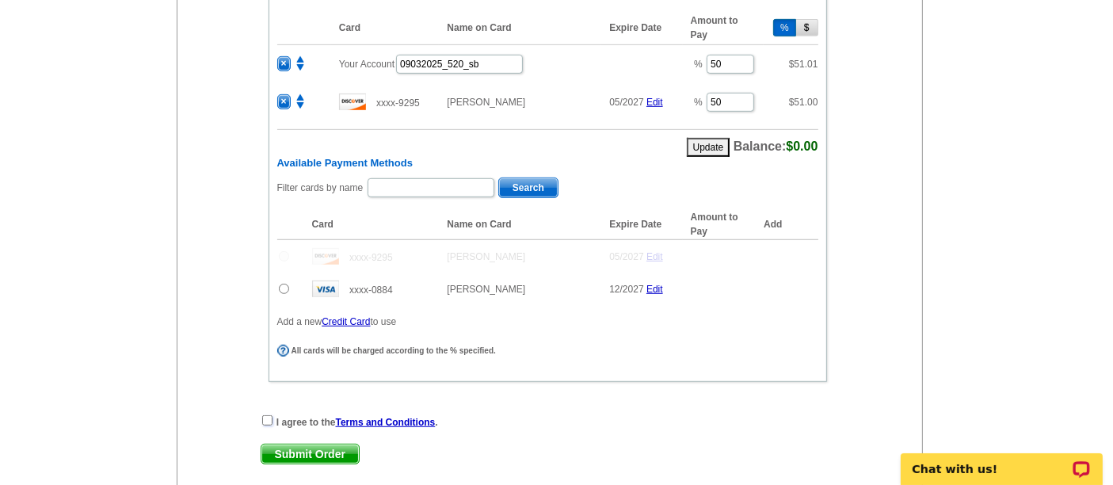
click at [265, 415] on input "checkbox" at bounding box center [267, 420] width 10 height 10
checkbox input "true"
click at [303, 444] on span "Submit Order" at bounding box center [309, 453] width 97 height 19
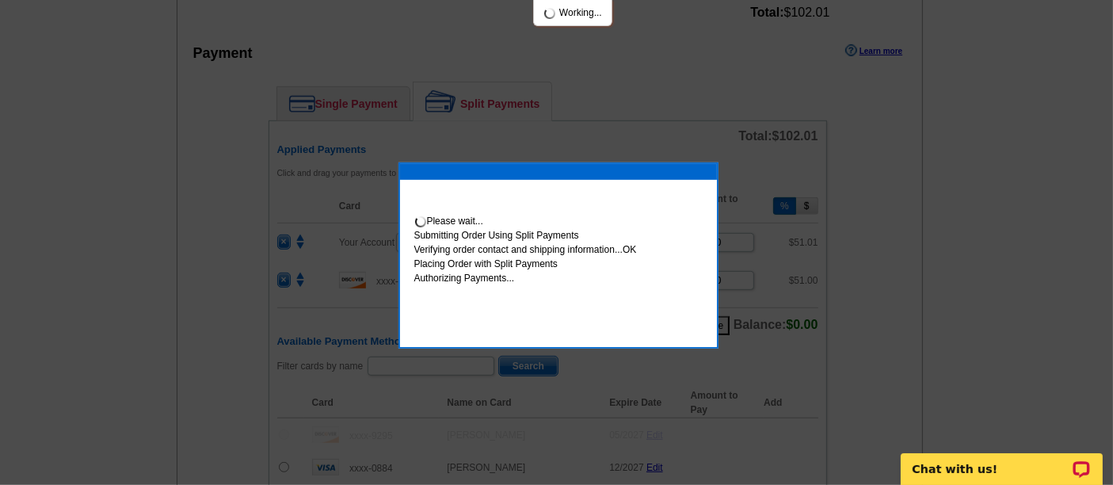
scroll to position [745, 0]
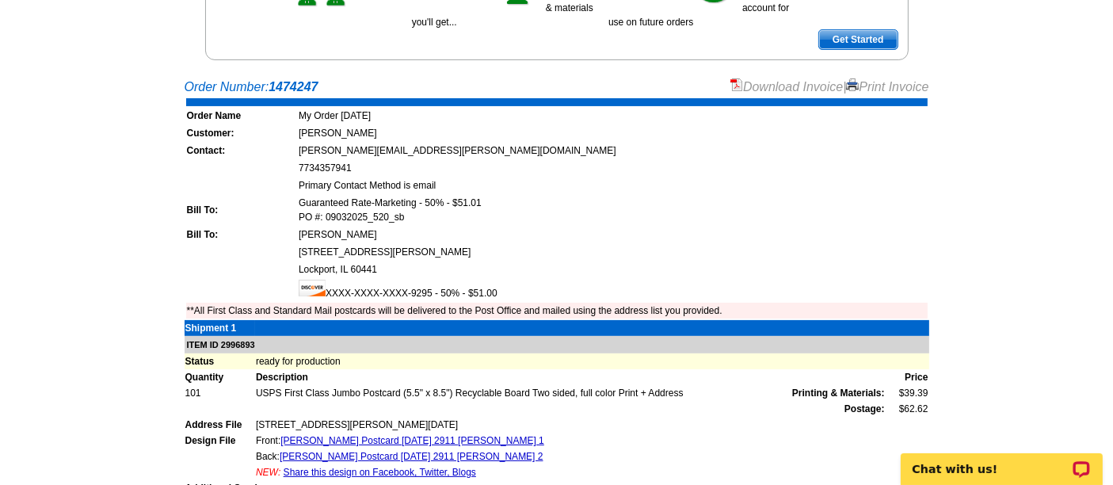
scroll to position [263, 0]
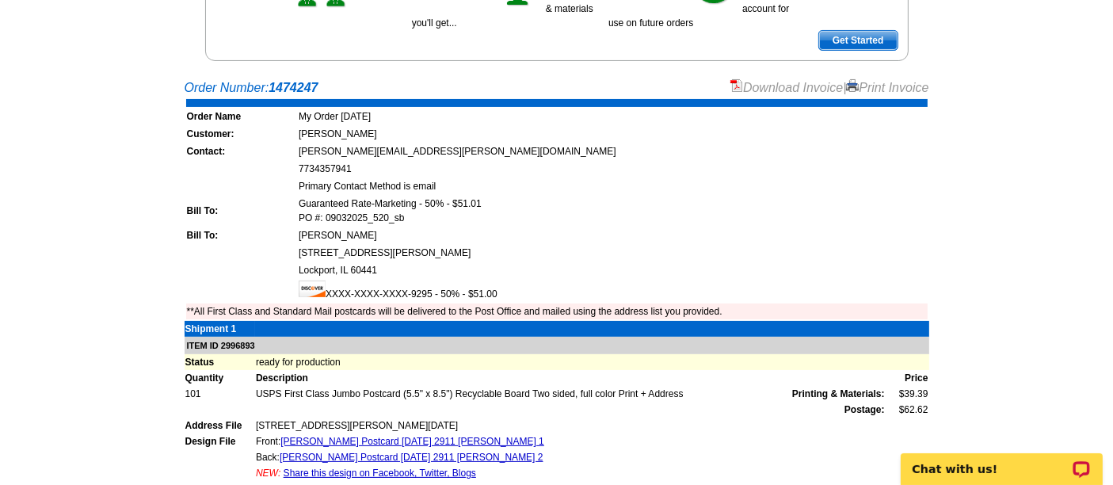
click at [752, 82] on link "Download Invoice" at bounding box center [786, 87] width 112 height 13
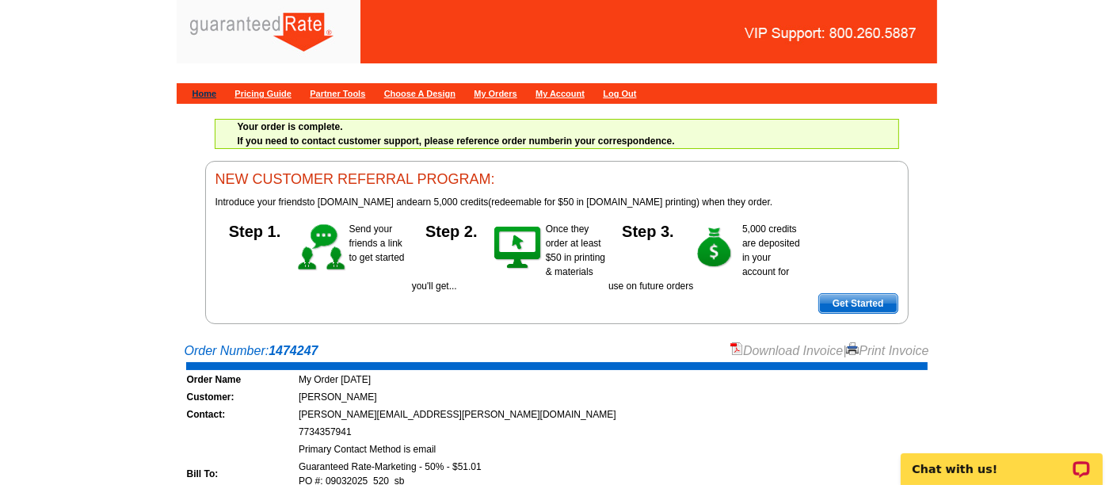
click at [209, 93] on link "Home" at bounding box center [204, 94] width 25 height 10
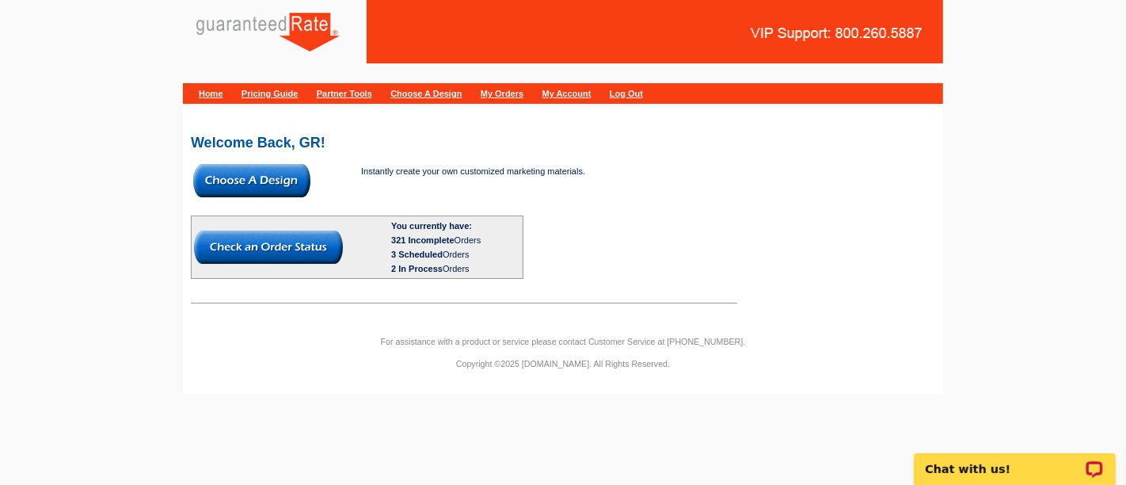
click at [276, 166] on img at bounding box center [251, 180] width 117 height 33
click at [294, 184] on img at bounding box center [251, 180] width 117 height 33
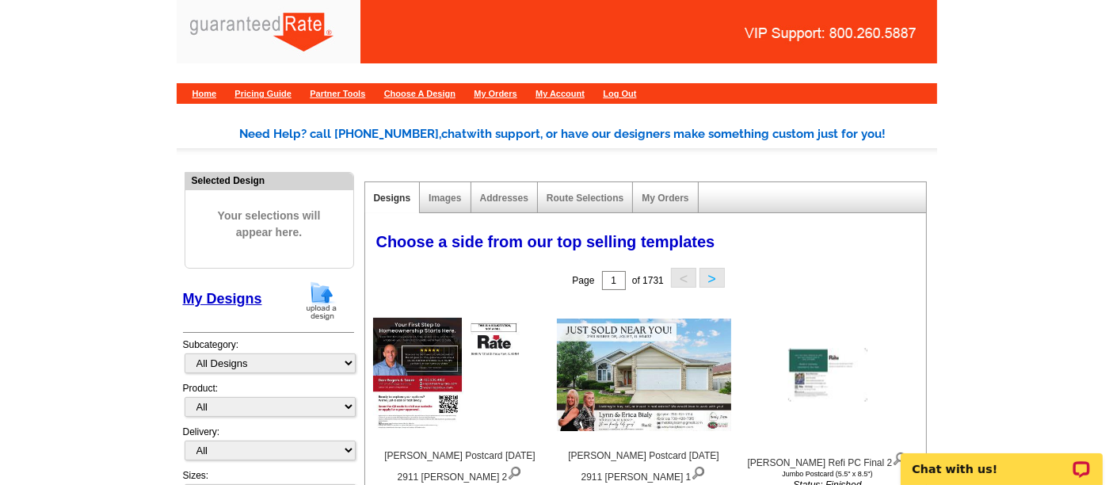
click at [320, 286] on img at bounding box center [321, 300] width 41 height 40
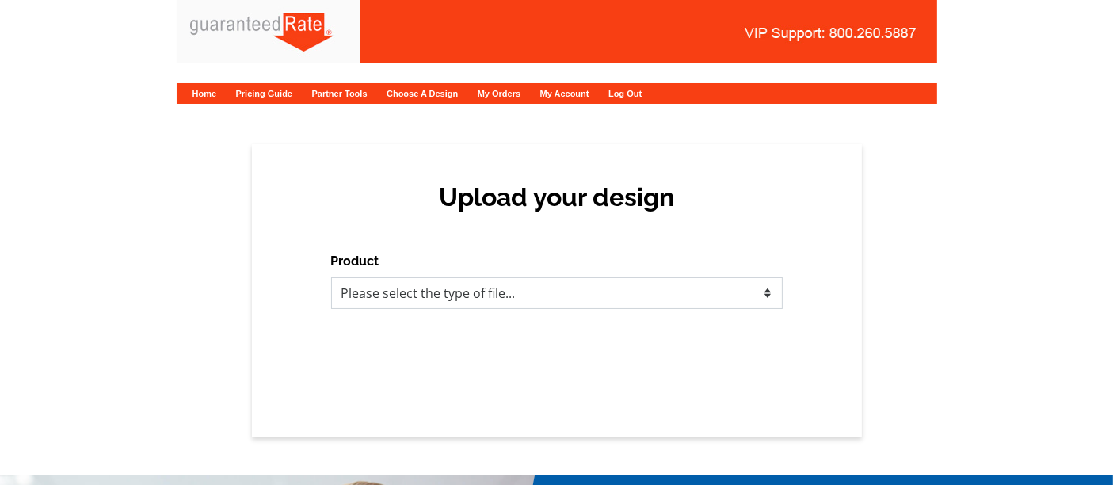
click at [445, 283] on select "Please select the type of file... Postcards Calendars Business Cards Letters an…" at bounding box center [556, 293] width 451 height 32
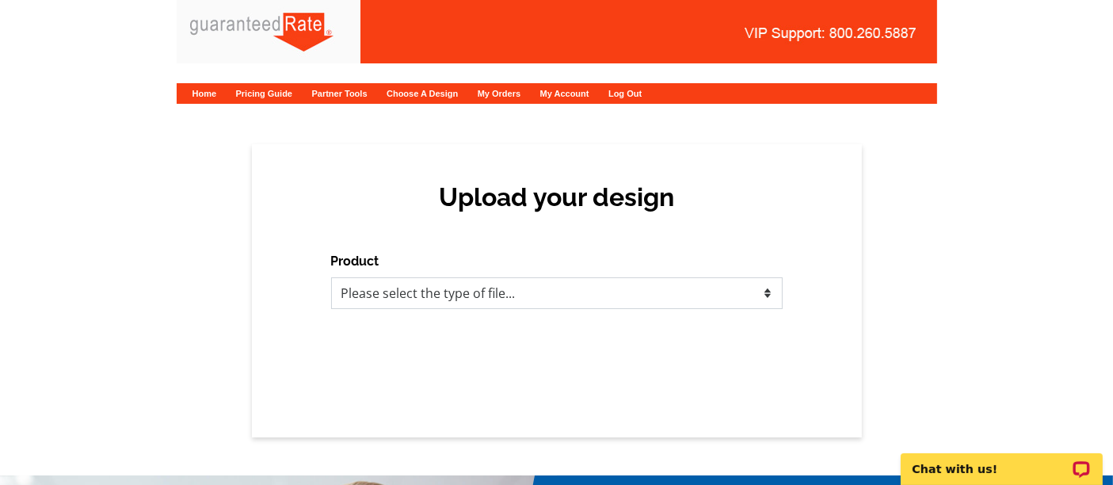
select select "1"
click at [331, 277] on select "Please select the type of file... Postcards Calendars Business Cards Letters an…" at bounding box center [556, 293] width 451 height 32
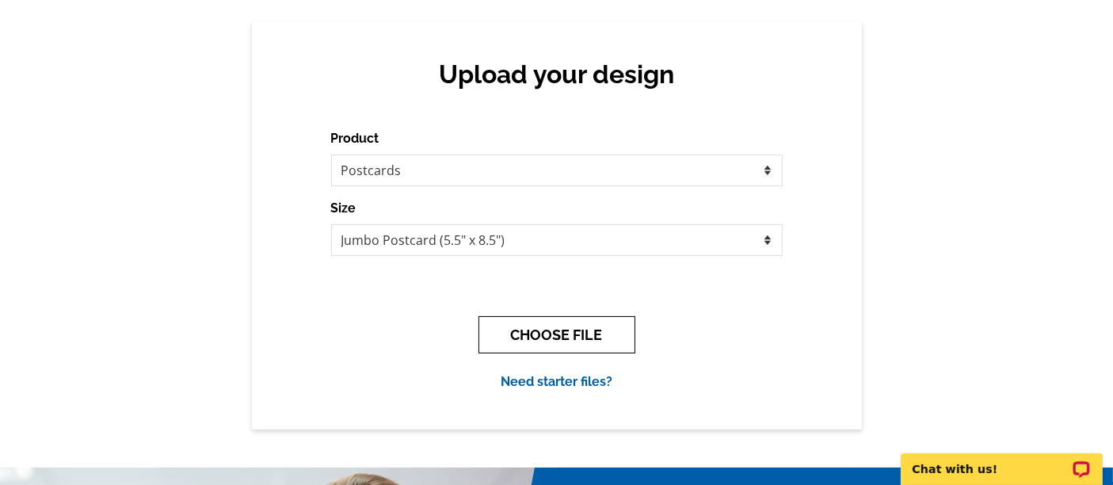
click at [539, 339] on button "CHOOSE FILE" at bounding box center [556, 334] width 157 height 37
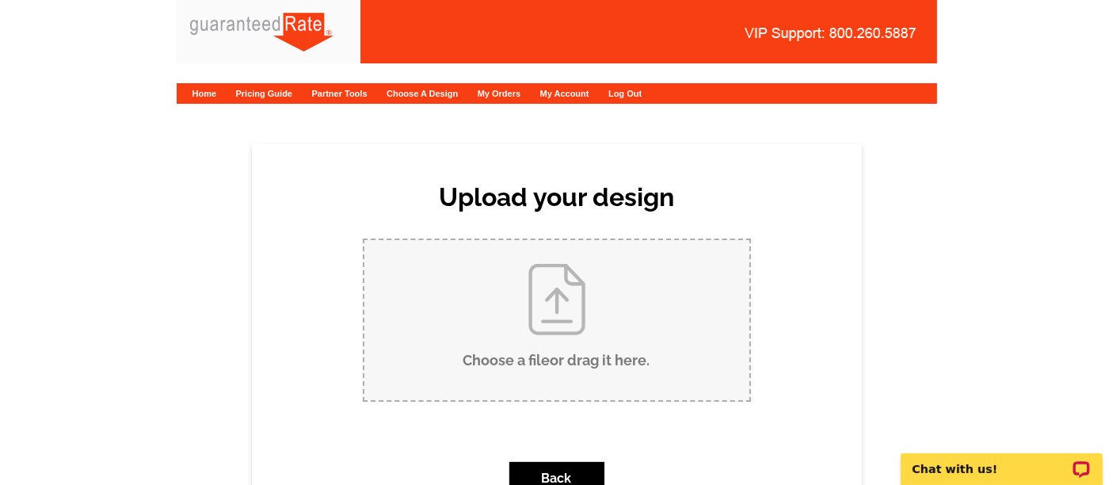
click at [540, 336] on input "Choose a file or drag it here ." at bounding box center [556, 320] width 385 height 160
type input "C:\fakepath\Bialy - Rogers Postcard 9-3-25 (16558 W Ash Ln).pdf"
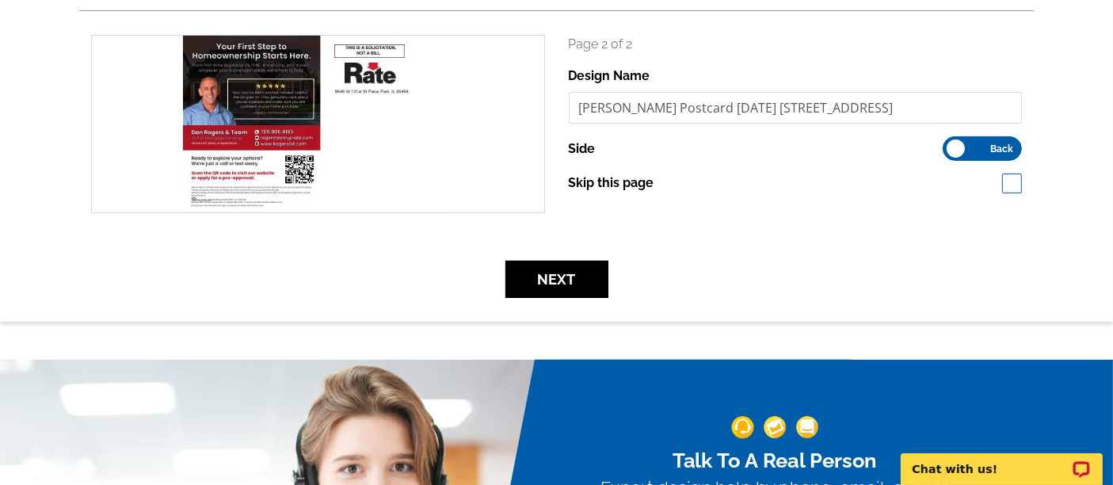
scroll to position [450, 0]
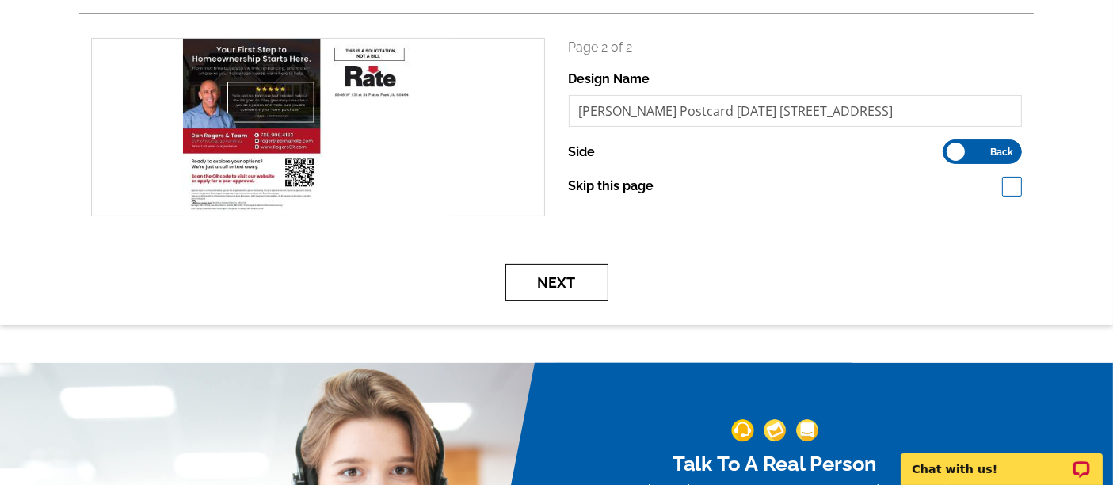
click at [552, 278] on button "Next" at bounding box center [556, 282] width 103 height 37
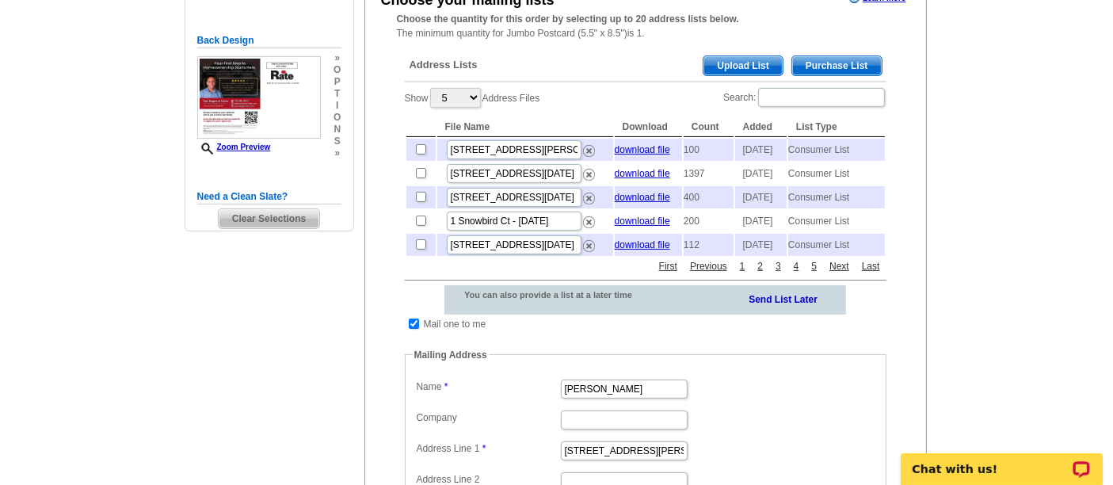
scroll to position [313, 0]
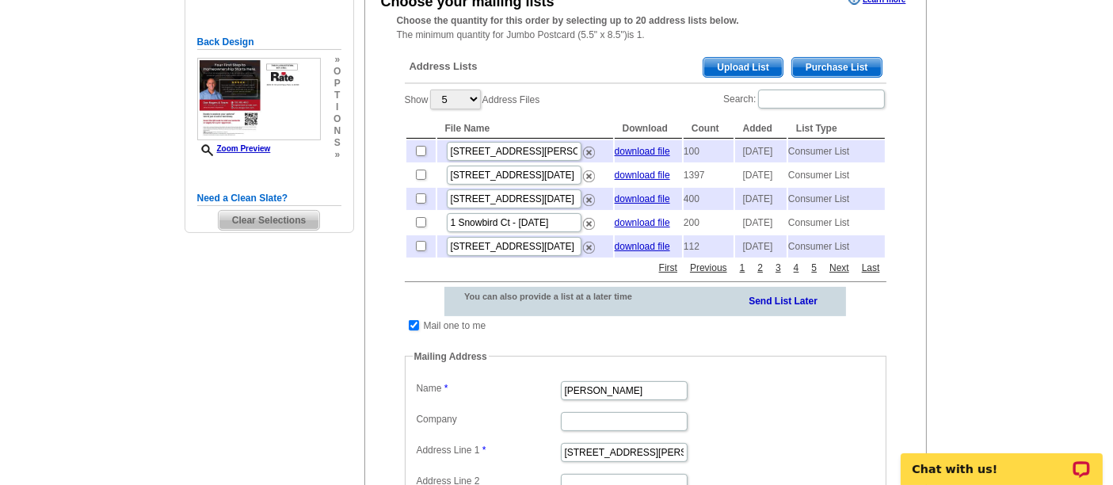
click at [835, 64] on span "Purchase List" at bounding box center [837, 67] width 90 height 19
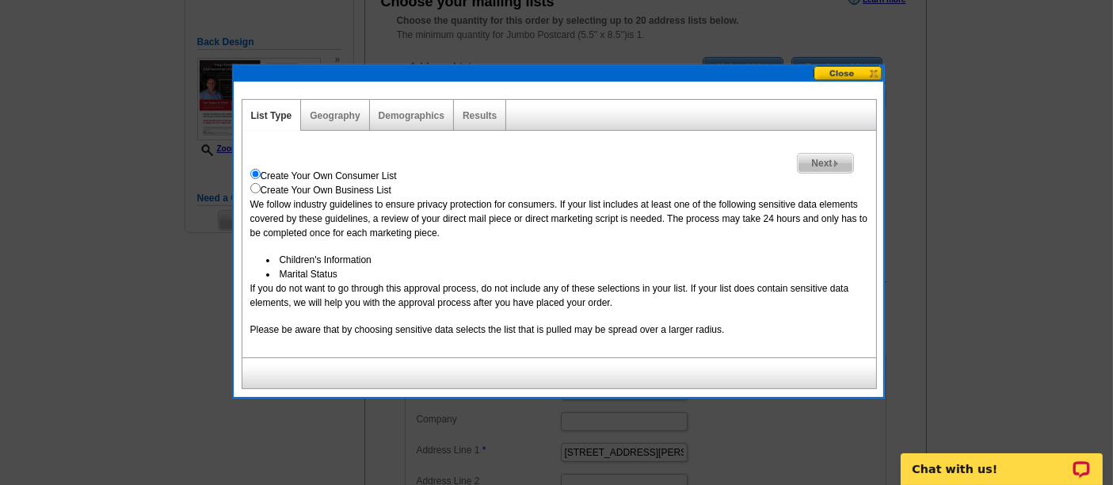
click at [816, 159] on span "Next" at bounding box center [825, 163] width 55 height 19
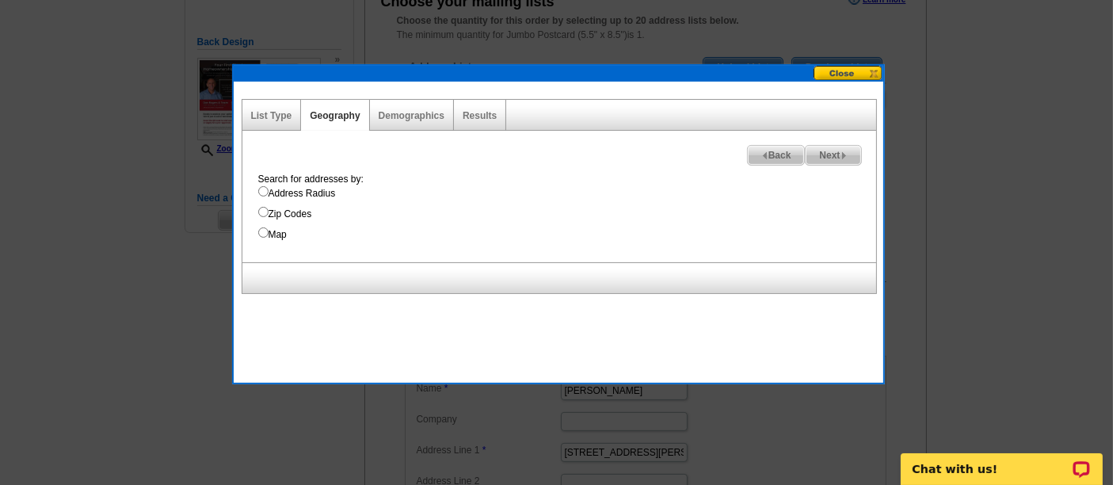
click at [321, 195] on label "Address Radius" at bounding box center [567, 193] width 618 height 14
click at [269, 195] on input "Address Radius" at bounding box center [263, 191] width 10 height 10
radio input "true"
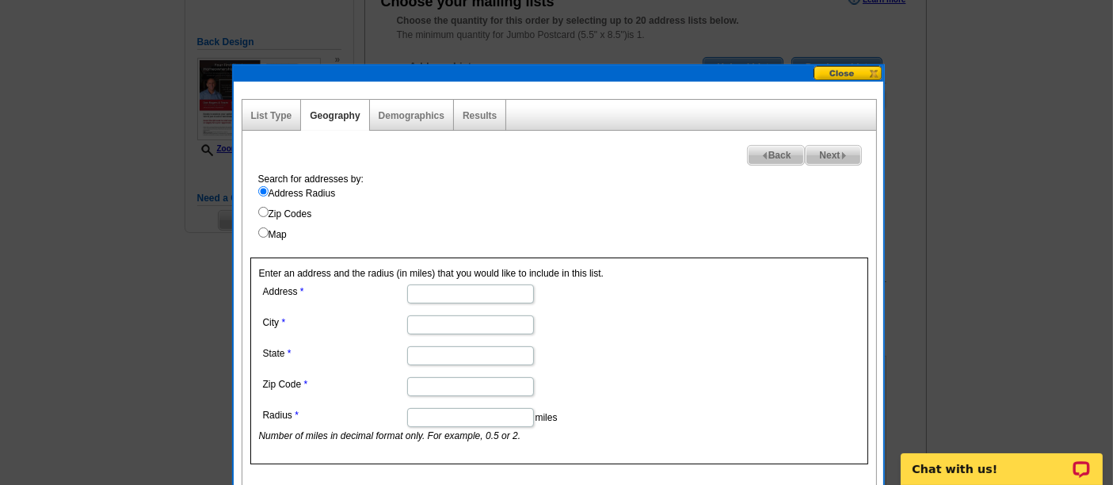
click at [502, 293] on input "Address" at bounding box center [470, 293] width 127 height 19
paste input "16558 W Ash Lane, Lockport, IL 60441"
drag, startPoint x: 446, startPoint y: 296, endPoint x: 551, endPoint y: 302, distance: 105.5
click at [551, 302] on dd "16558 W Ash Lane, Lockport, IL 60441" at bounding box center [469, 292] width 421 height 25
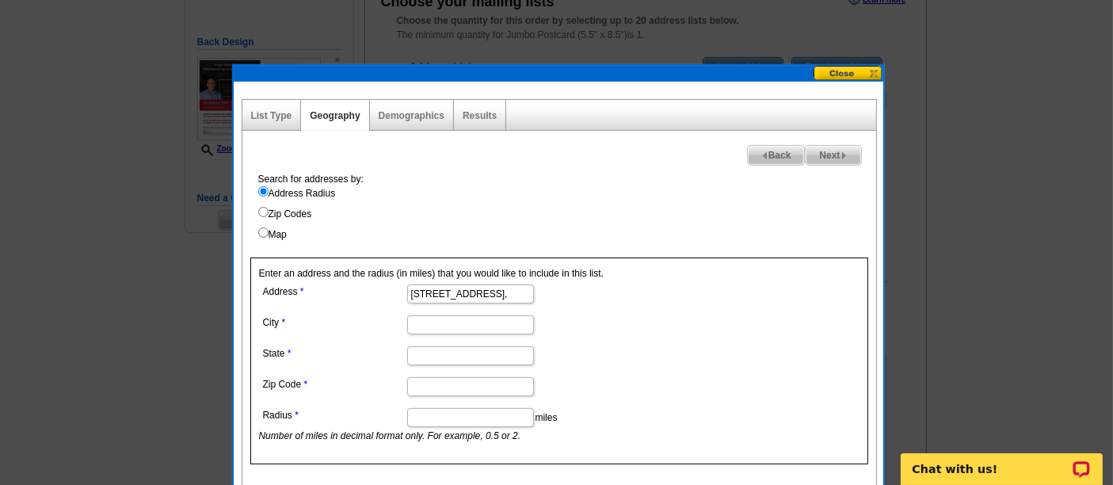
scroll to position [0, 0]
type input "16558 W Ash Lane"
click at [512, 318] on input "City" at bounding box center [470, 324] width 127 height 19
paste input "Lockport, IL 60441"
click at [473, 320] on input "Lockport, IL 60441" at bounding box center [470, 324] width 127 height 19
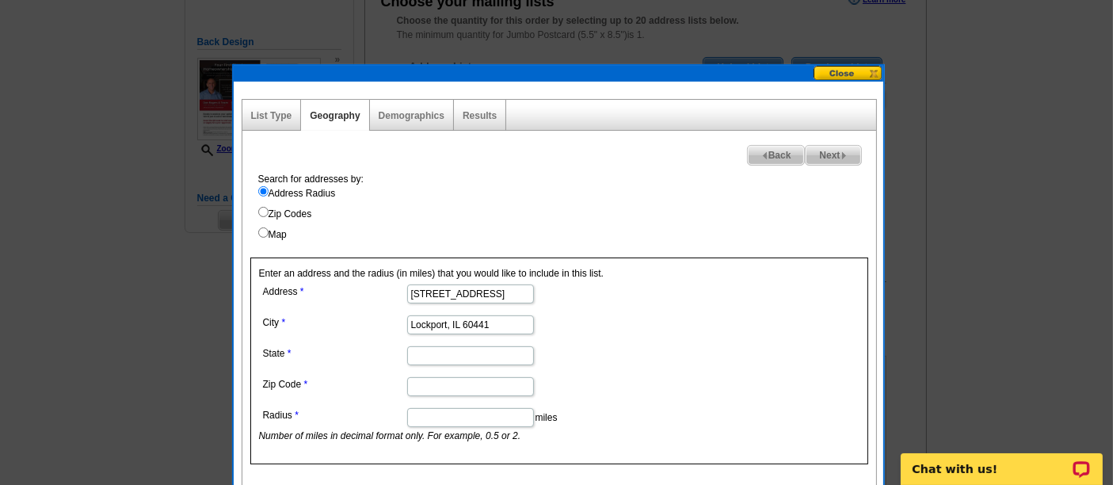
click at [473, 320] on input "Lockport, IL 60441" at bounding box center [470, 324] width 127 height 19
type input "Lockport, IL"
click at [455, 383] on input "Zip Code" at bounding box center [470, 386] width 127 height 19
paste input "60441"
type input "60441"
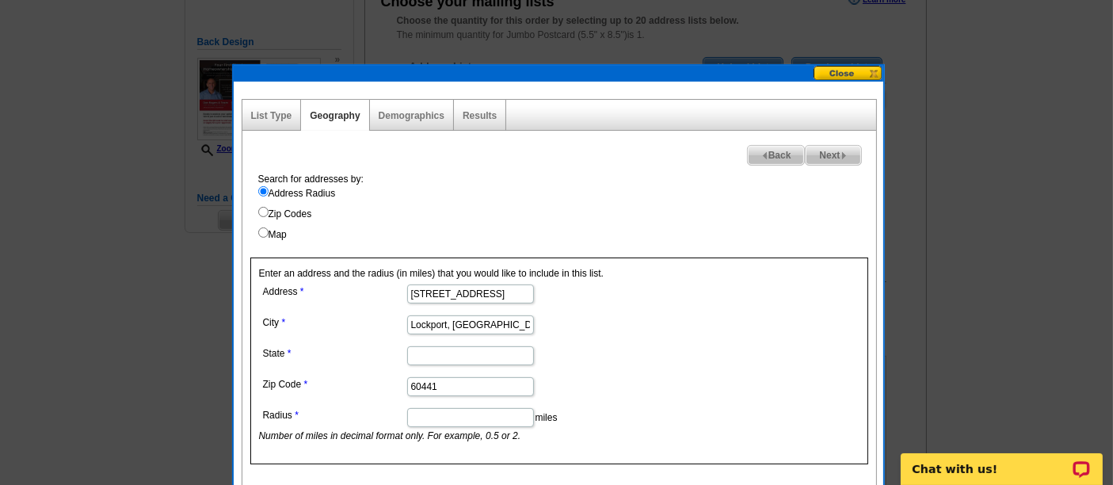
click at [442, 362] on dd at bounding box center [469, 354] width 421 height 25
click at [436, 360] on input "State" at bounding box center [470, 355] width 127 height 19
type input "IL"
click at [505, 322] on input "Lockport, IL" at bounding box center [470, 324] width 127 height 19
type input "Lockport"
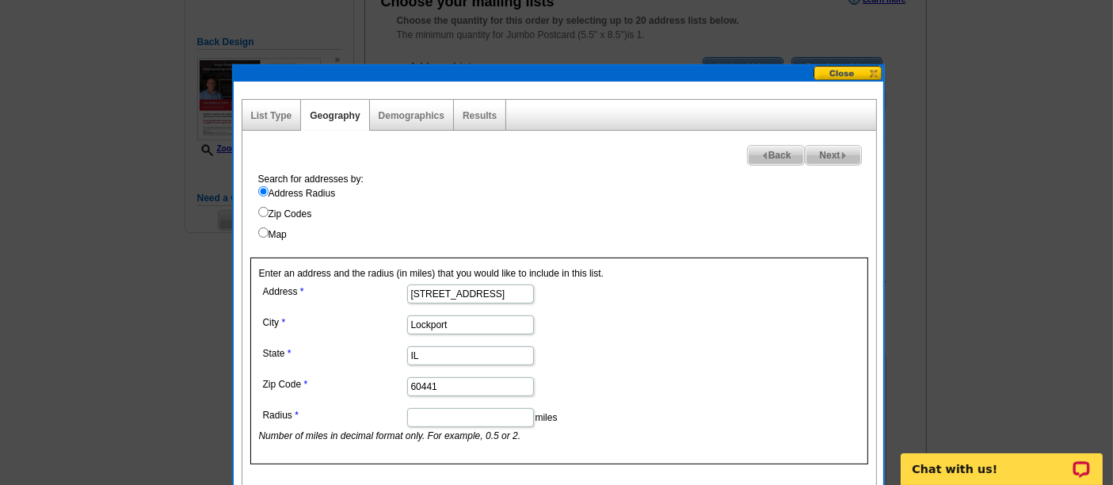
click at [497, 408] on input "Radius" at bounding box center [470, 417] width 127 height 19
type input ".2"
click at [680, 355] on form "Address 16558 W Ash Lane City Lockport State IL Zip Code 60441 Radius .2 miles …" at bounding box center [559, 361] width 600 height 162
click at [821, 158] on span "Next" at bounding box center [833, 155] width 55 height 19
select select
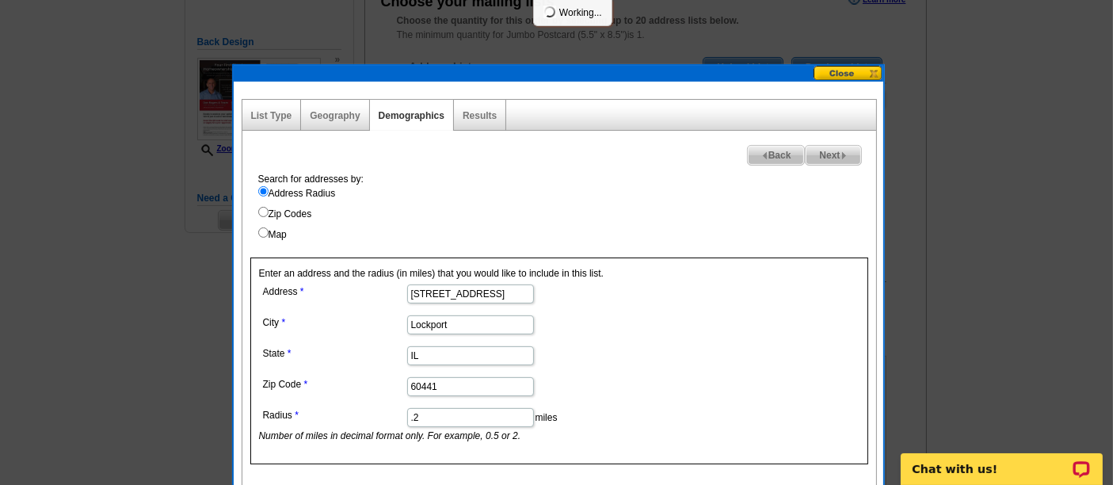
select select
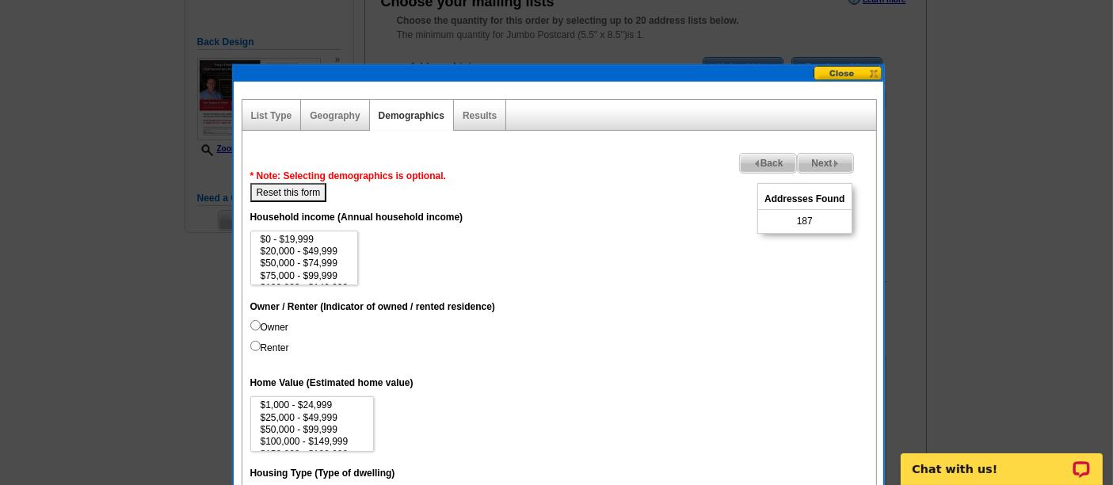
click at [821, 163] on span "Next" at bounding box center [825, 163] width 55 height 19
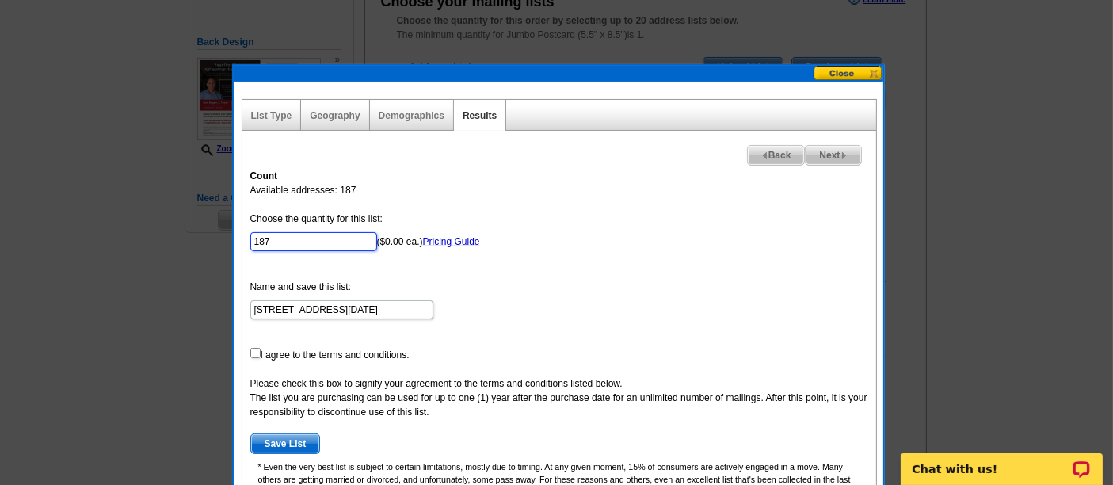
click at [269, 240] on input "187" at bounding box center [313, 241] width 127 height 19
type input "100"
click at [257, 350] on input "checkbox" at bounding box center [255, 353] width 10 height 10
checkbox input "true"
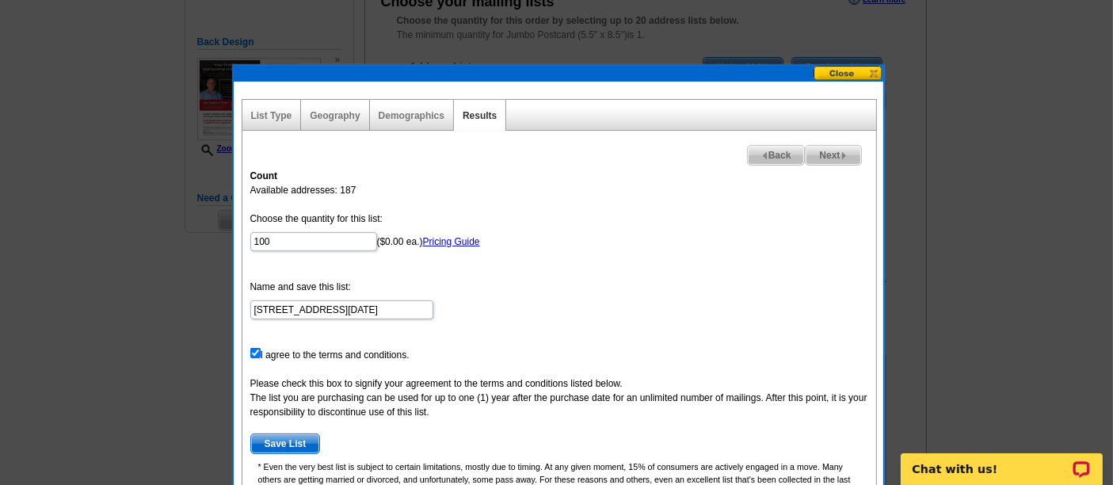
click at [291, 444] on span "Save List" at bounding box center [285, 443] width 69 height 19
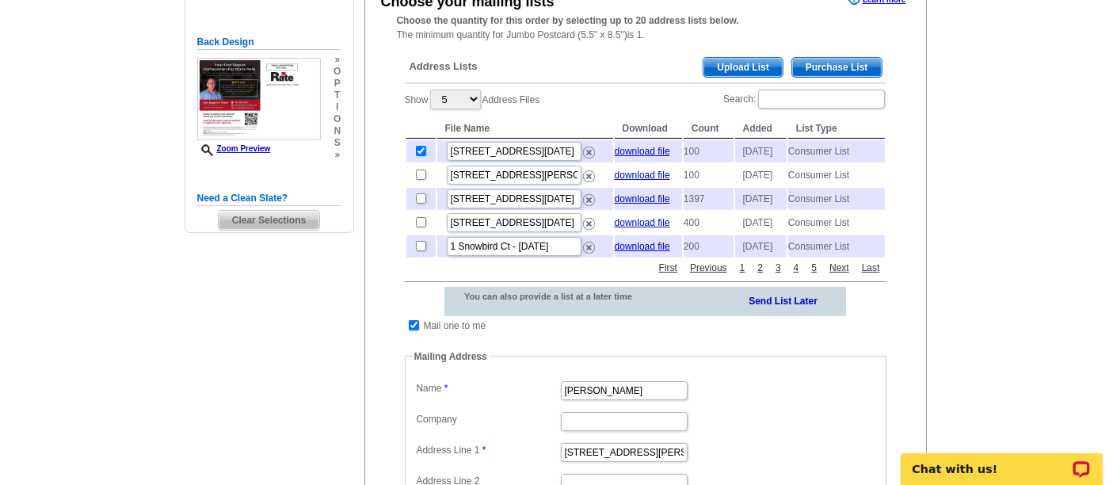
click at [568, 349] on dt at bounding box center [638, 342] width 466 height 14
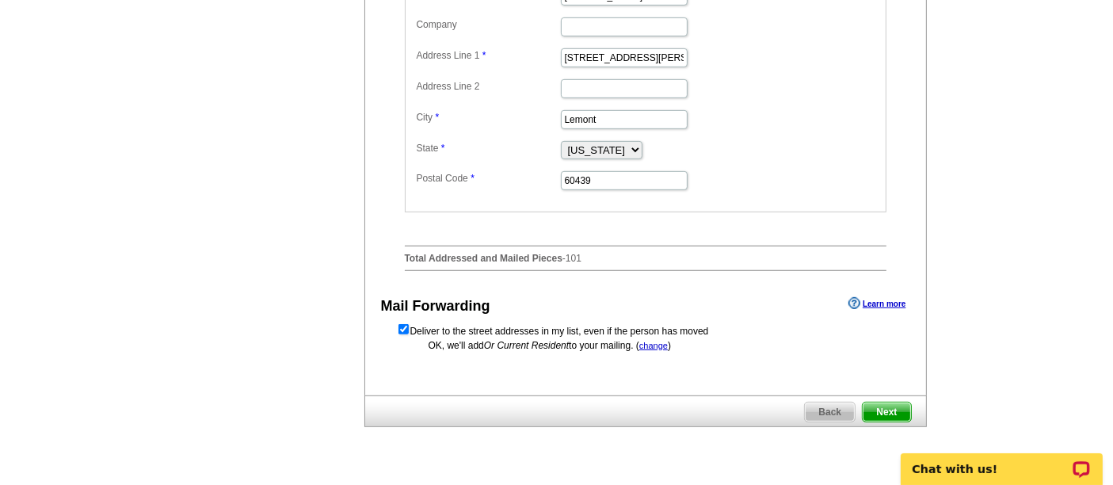
scroll to position [708, 0]
click at [893, 421] on span "Next" at bounding box center [887, 411] width 48 height 19
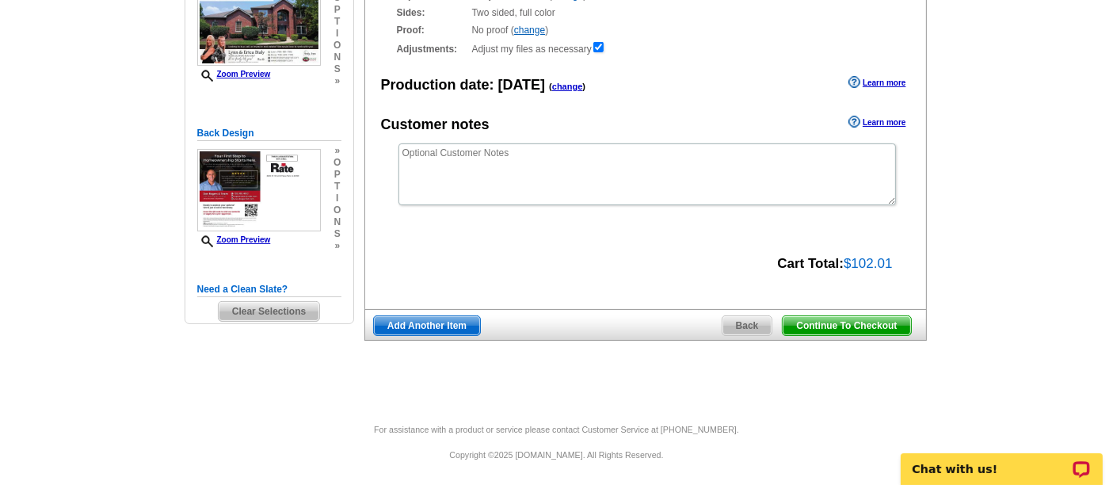
scroll to position [219, 0]
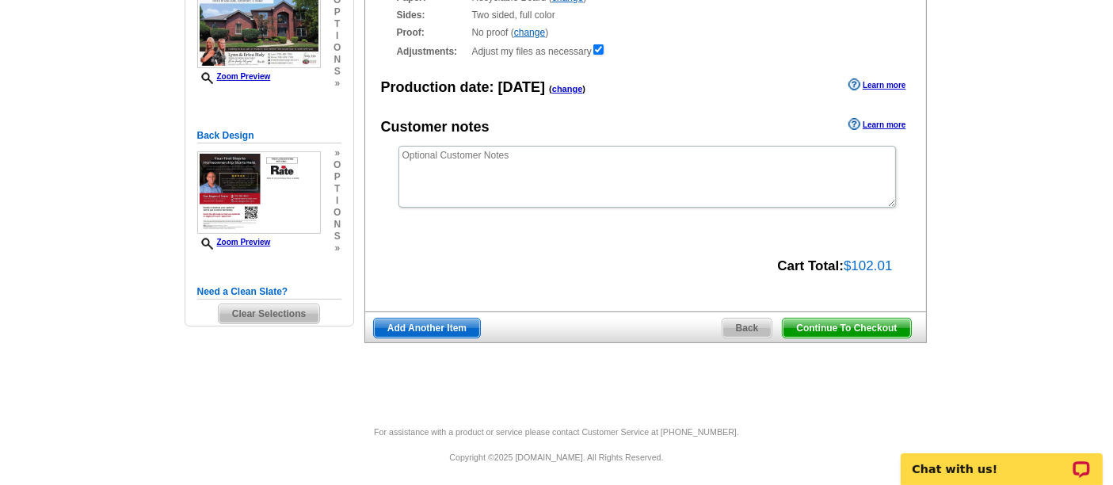
click at [850, 325] on span "Continue To Checkout" at bounding box center [847, 327] width 128 height 19
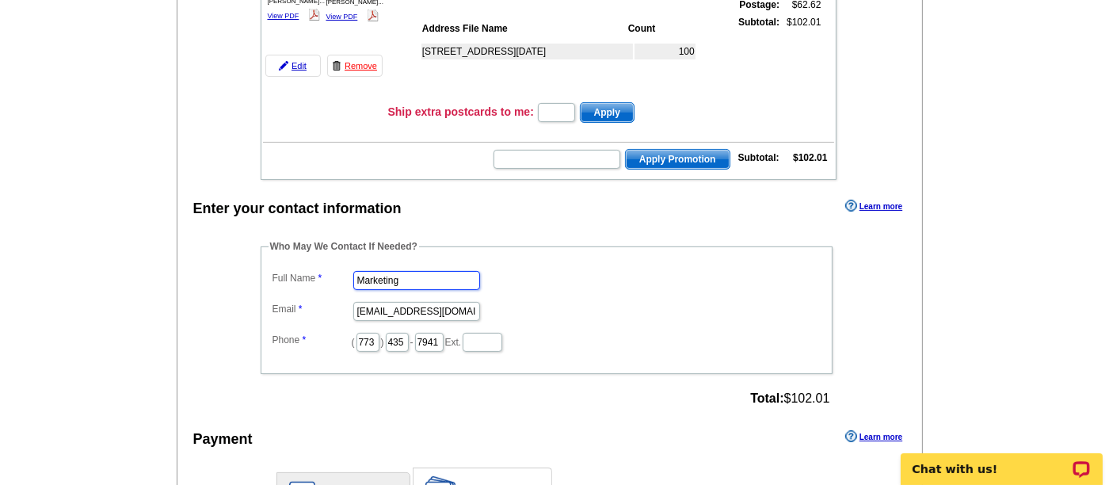
click at [390, 272] on input "Marketing" at bounding box center [416, 280] width 127 height 19
type input "[PERSON_NAME]"
click at [400, 302] on input "[EMAIL_ADDRESS][DOMAIN_NAME]" at bounding box center [416, 311] width 127 height 19
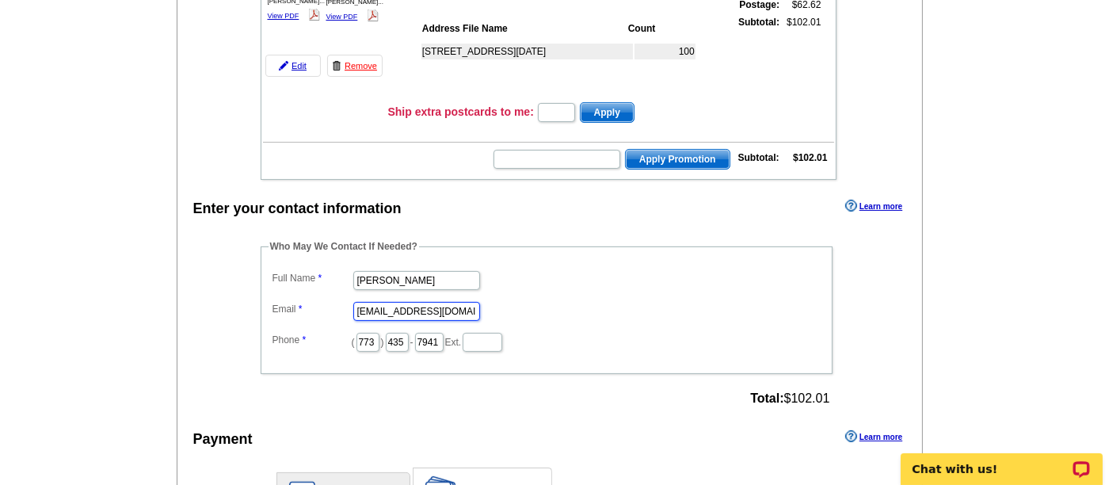
click at [400, 302] on input "[EMAIL_ADDRESS][DOMAIN_NAME]" at bounding box center [416, 311] width 127 height 19
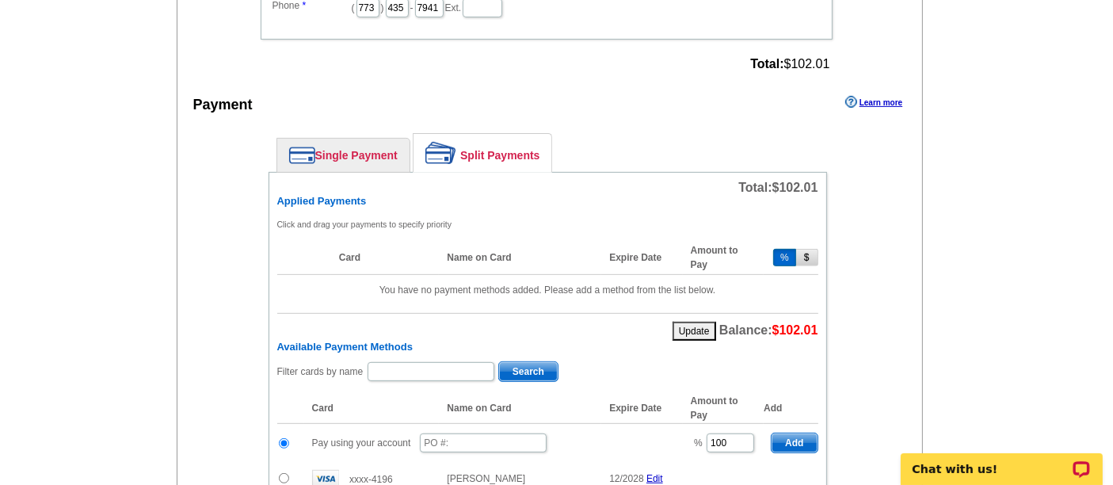
scroll to position [649, 0]
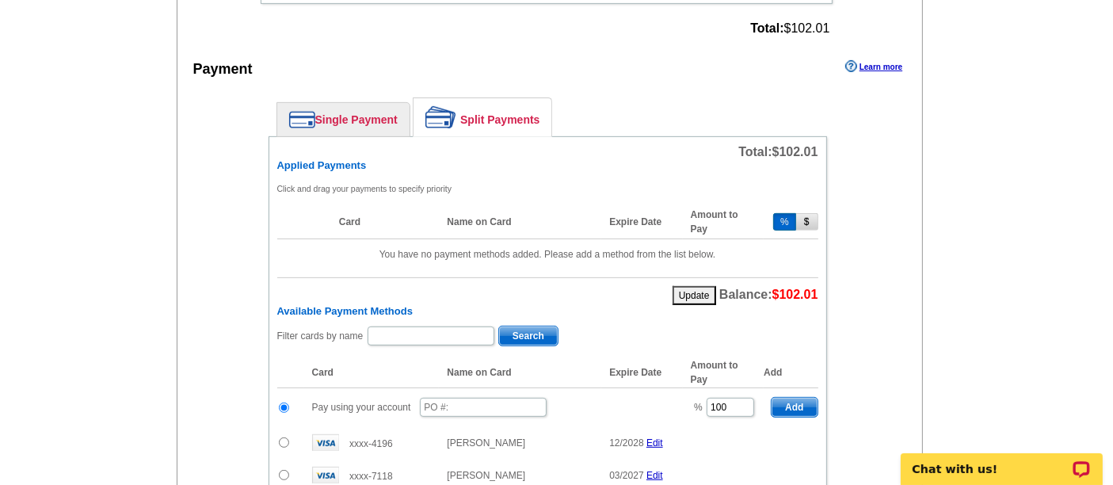
type input "[PERSON_NAME][EMAIL_ADDRESS][PERSON_NAME][DOMAIN_NAME]"
click at [489, 398] on input "text" at bounding box center [483, 407] width 127 height 19
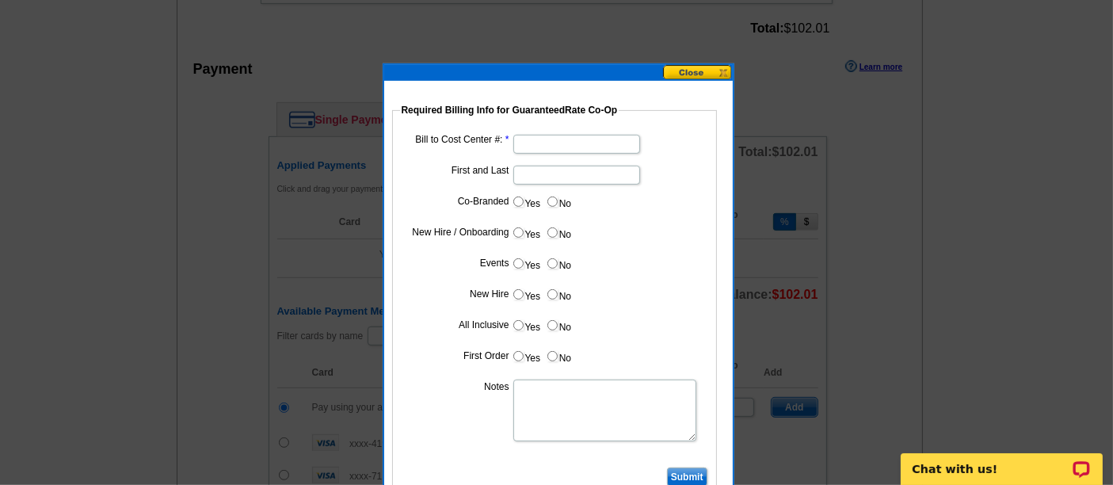
type input "09032025_530_sb"
click at [584, 152] on dd at bounding box center [554, 143] width 309 height 25
click at [573, 147] on input "Bill to Cost Center #:" at bounding box center [576, 144] width 127 height 19
type input "1700"
click at [561, 178] on input "First and Last" at bounding box center [576, 175] width 127 height 19
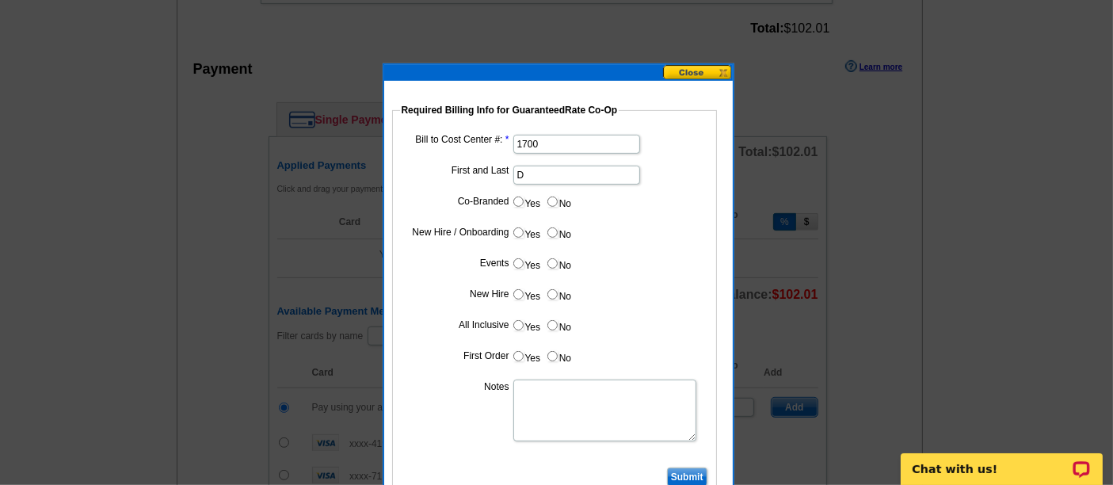
type input "[PERSON_NAME]"
click at [513, 196] on input "Yes" at bounding box center [518, 201] width 10 height 10
radio input "true"
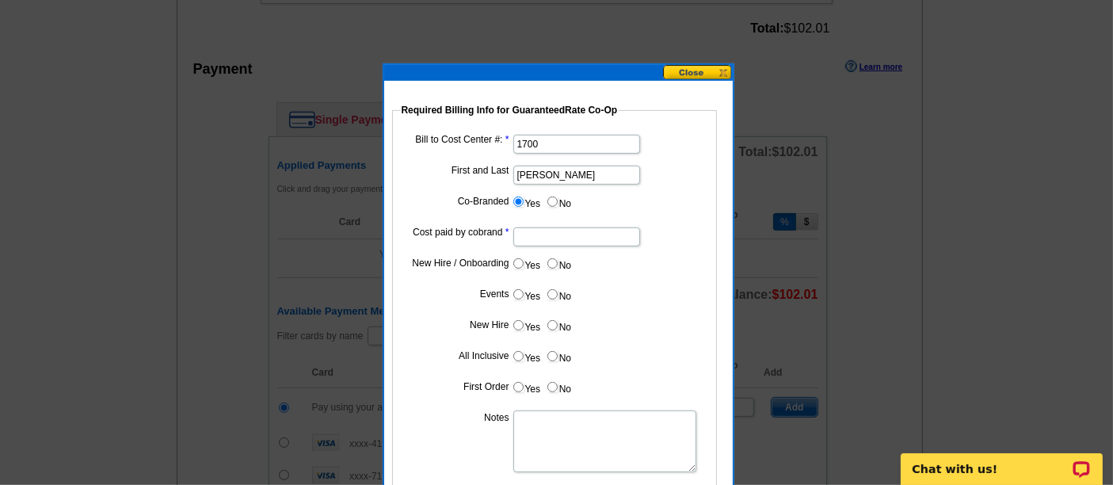
click at [545, 243] on input "Cost paid by cobrand" at bounding box center [576, 236] width 127 height 19
type input "50%"
click at [554, 259] on input "No" at bounding box center [552, 263] width 10 height 10
radio input "true"
click at [552, 291] on input "No" at bounding box center [552, 294] width 10 height 10
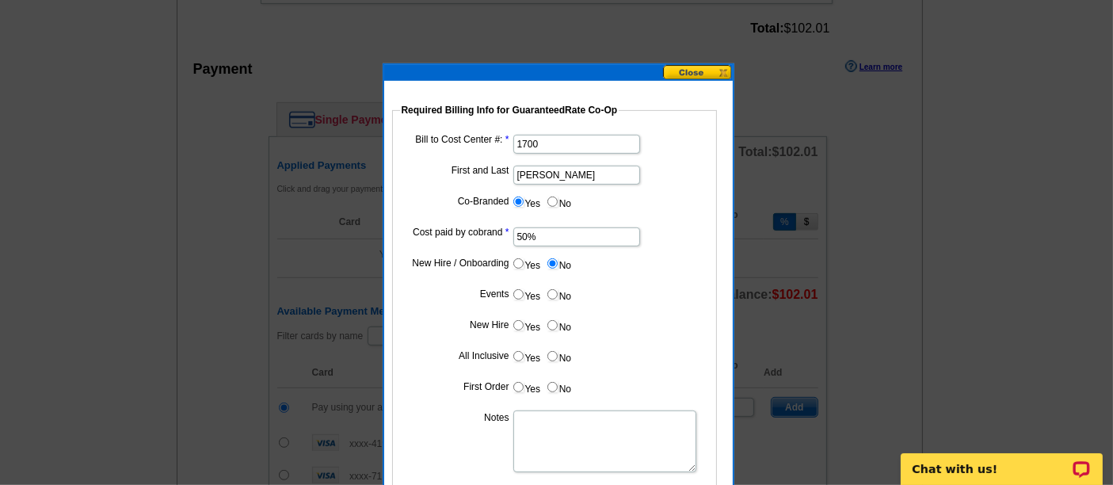
radio input "true"
click at [552, 320] on input "No" at bounding box center [552, 325] width 10 height 10
radio input "true"
click at [554, 351] on input "No" at bounding box center [552, 356] width 10 height 10
radio input "true"
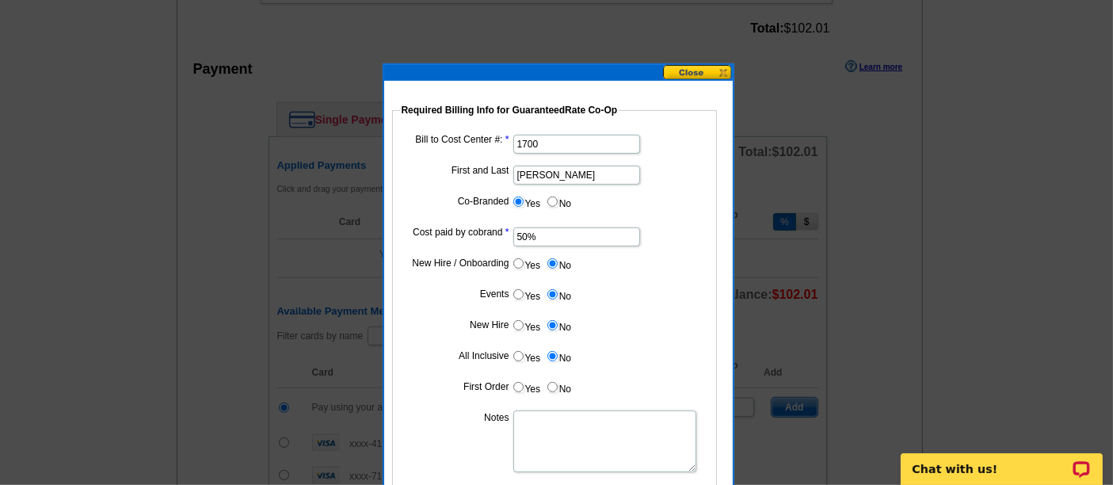
click at [558, 388] on label "No" at bounding box center [558, 387] width 25 height 18
click at [558, 388] on input "No" at bounding box center [552, 387] width 10 height 10
radio input "true"
click at [554, 415] on textarea "Notes" at bounding box center [604, 441] width 183 height 62
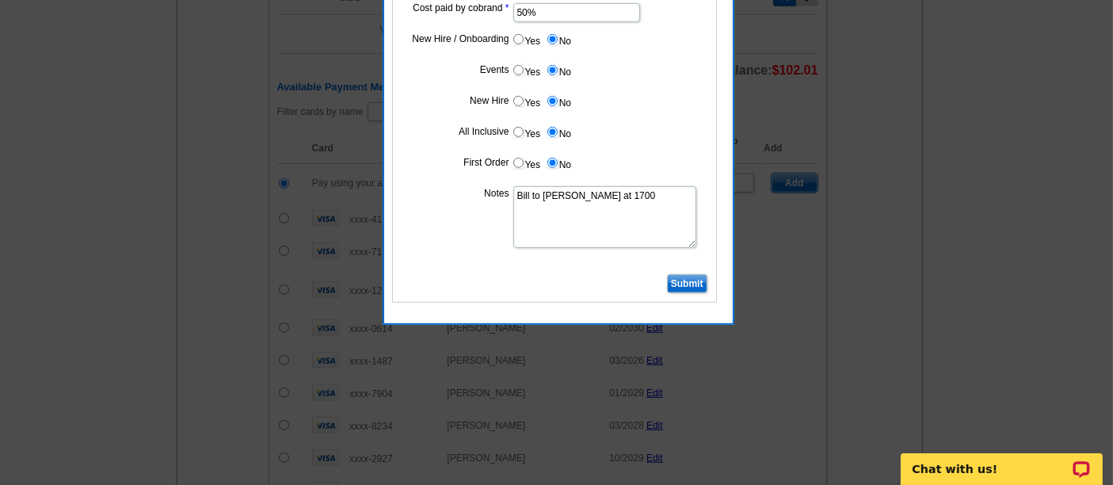
scroll to position [876, 0]
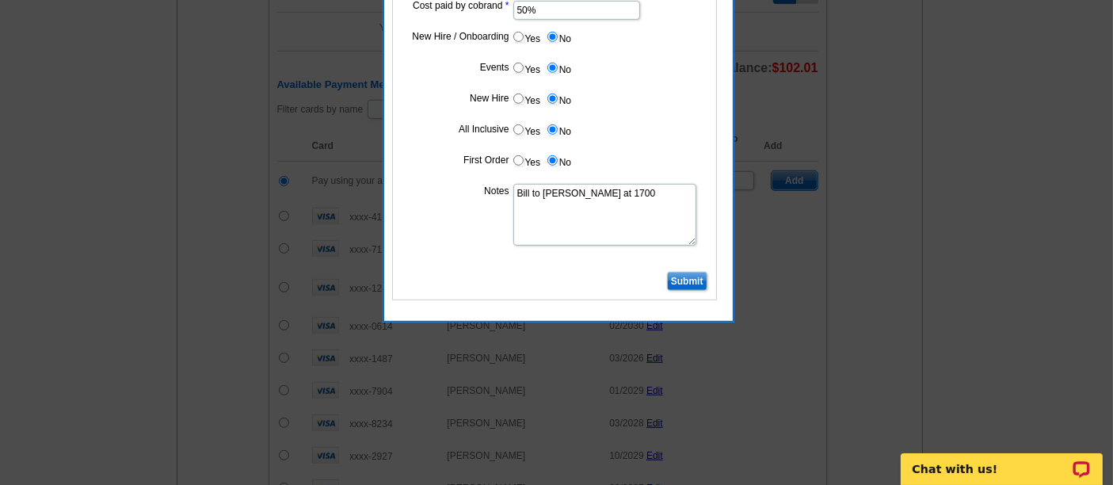
type textarea "Bill to [PERSON_NAME] at 1700"
click at [676, 275] on input "Submit" at bounding box center [687, 281] width 40 height 19
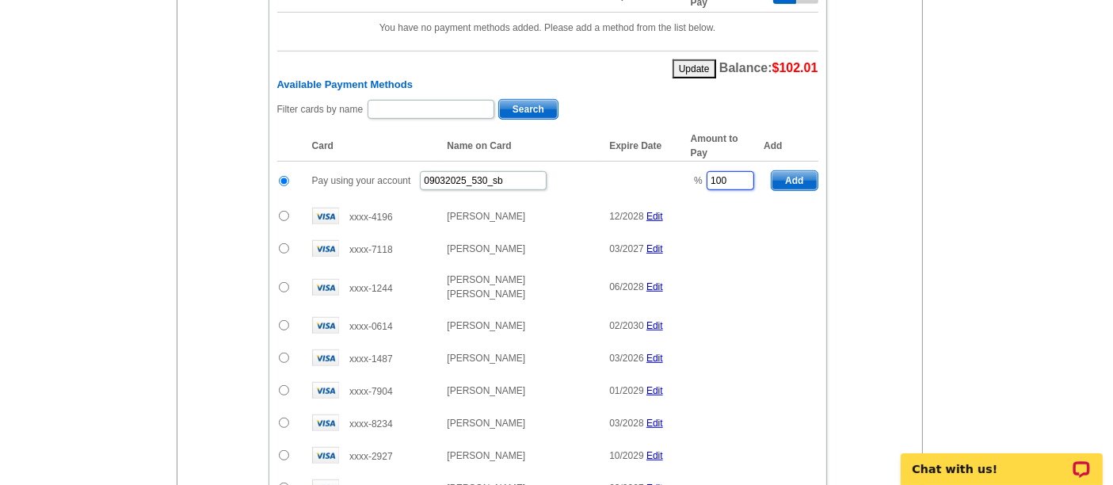
drag, startPoint x: 729, startPoint y: 171, endPoint x: 685, endPoint y: 170, distance: 43.6
click at [685, 170] on td "% 100" at bounding box center [723, 181] width 81 height 39
click at [788, 171] on span "Add" at bounding box center [793, 180] width 45 height 19
type input "100"
radio input "false"
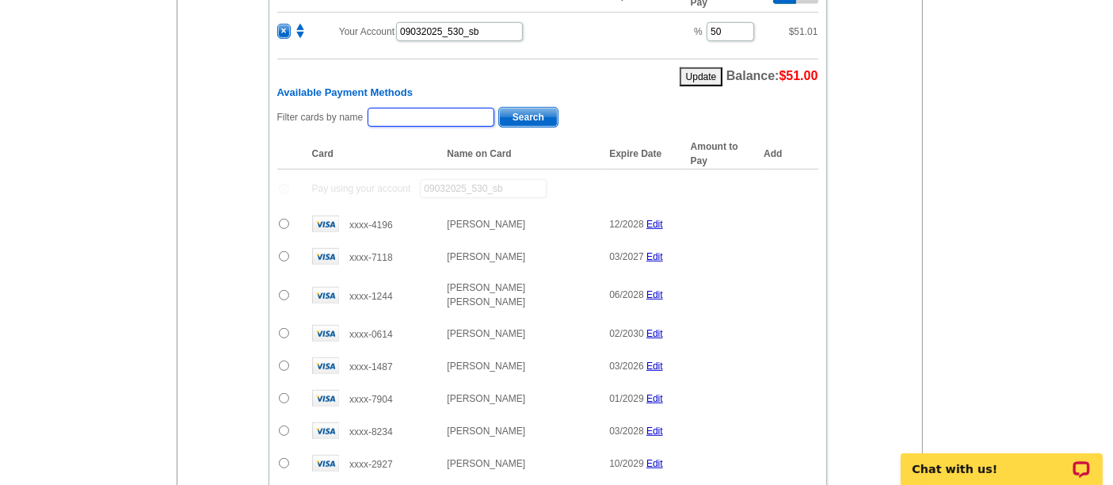
click at [393, 108] on input "text" at bounding box center [431, 117] width 127 height 19
type input "[PERSON_NAME]"
click at [523, 108] on span "Search" at bounding box center [528, 117] width 59 height 19
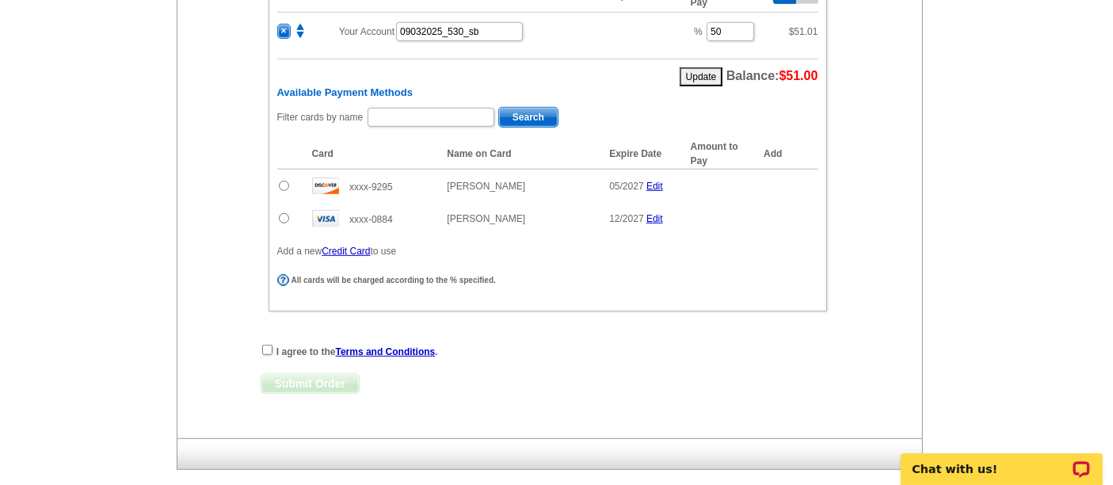
click at [284, 181] on input "radio" at bounding box center [284, 186] width 10 height 10
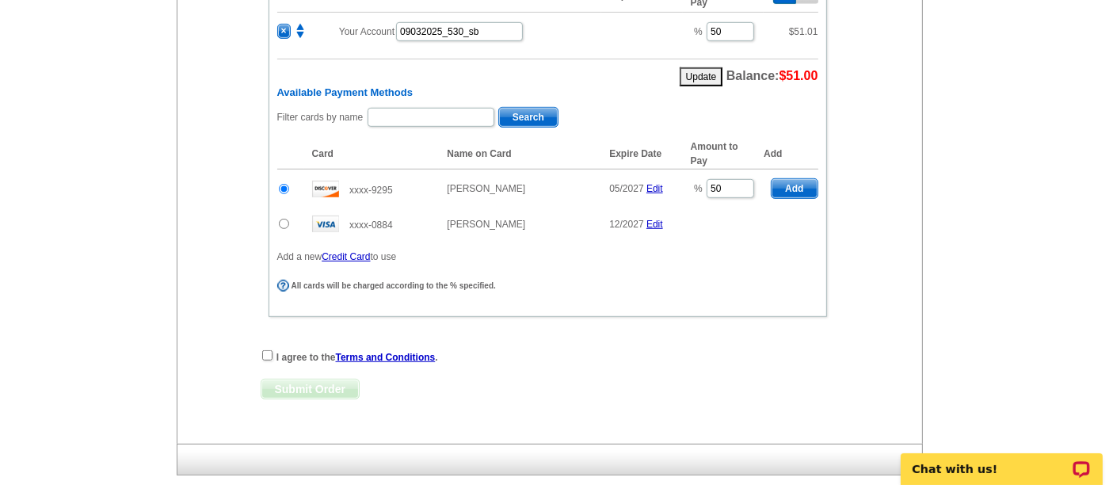
click at [802, 179] on span "Add" at bounding box center [793, 188] width 45 height 19
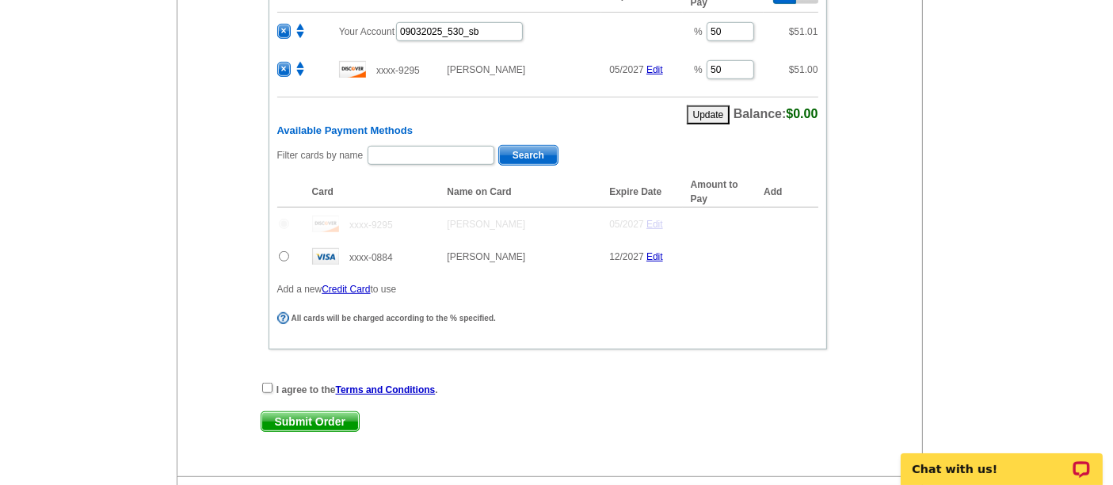
radio input "false"
click at [269, 383] on input "checkbox" at bounding box center [267, 388] width 10 height 10
checkbox input "true"
click at [291, 412] on span "Submit Order" at bounding box center [309, 421] width 97 height 19
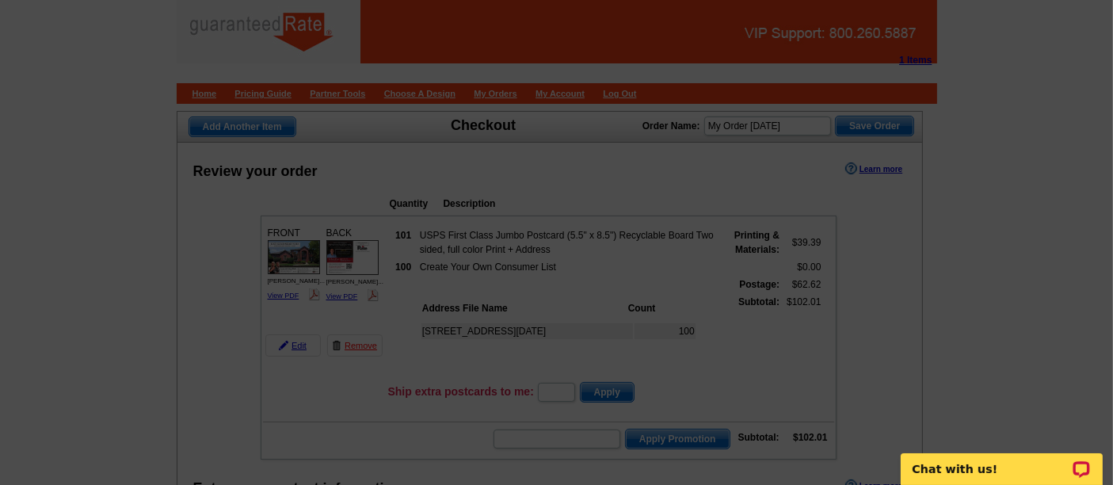
scroll to position [0, 0]
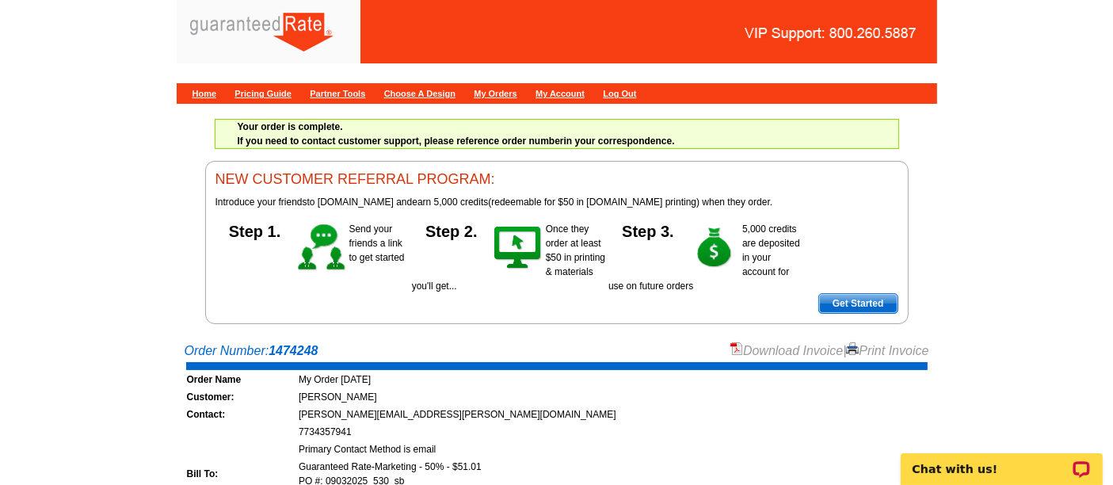
click at [758, 341] on div "Download Invoice | Print Invoice" at bounding box center [829, 350] width 199 height 19
click at [760, 349] on link "Download Invoice" at bounding box center [786, 350] width 112 height 13
